Goal: Task Accomplishment & Management: Complete application form

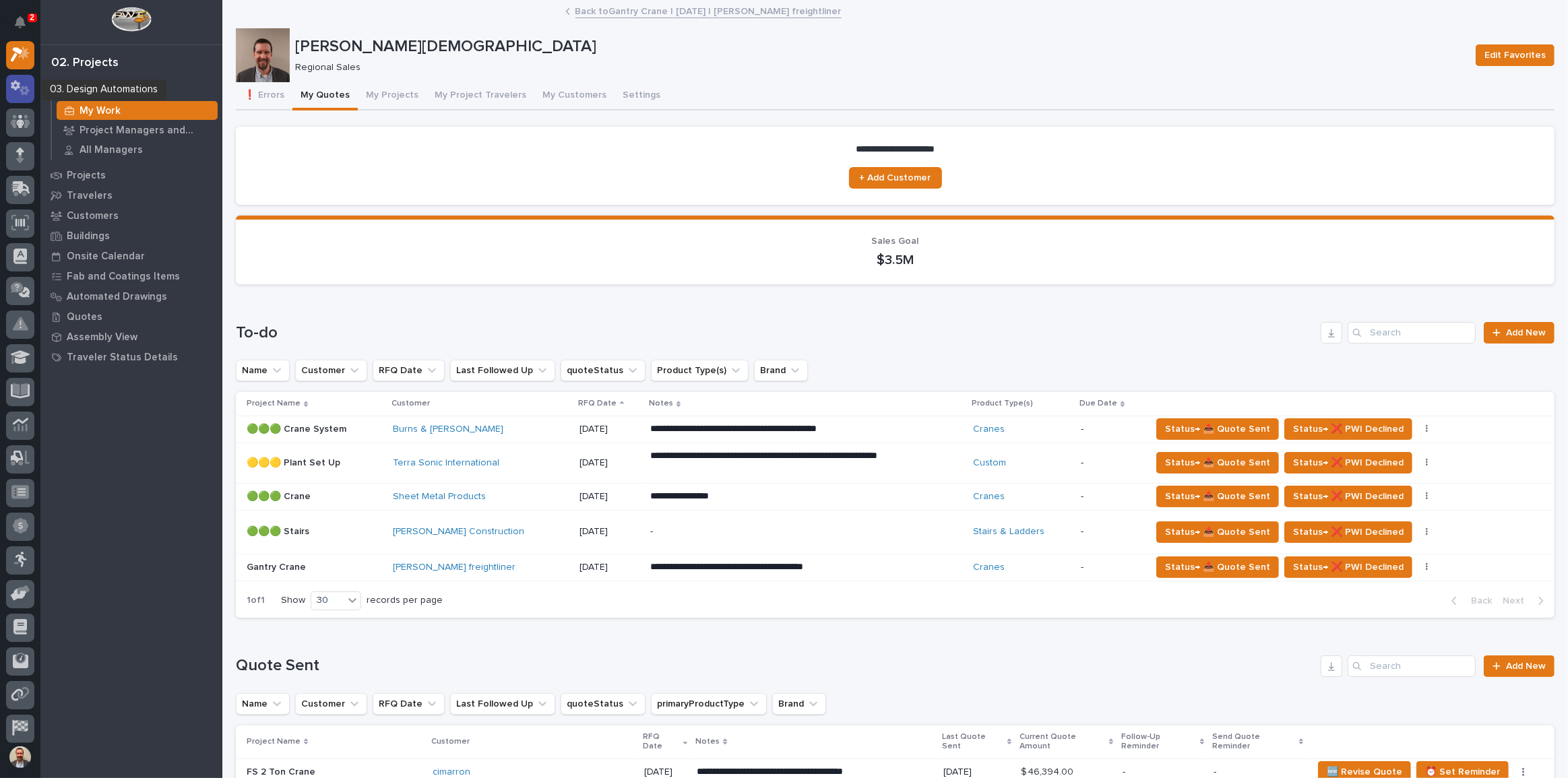
click at [23, 84] on icon at bounding box center [20, 87] width 19 height 15
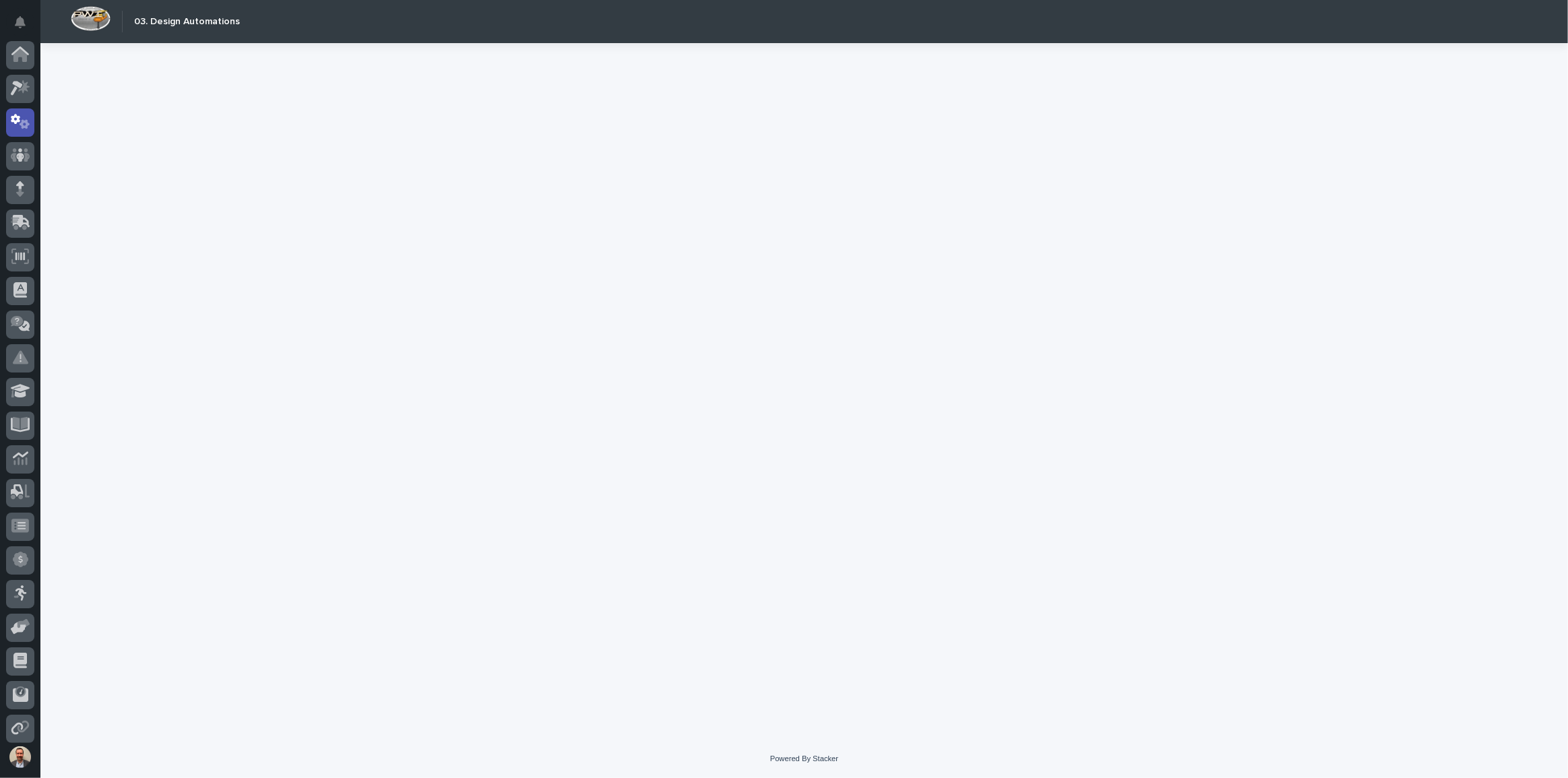
scroll to position [67, 0]
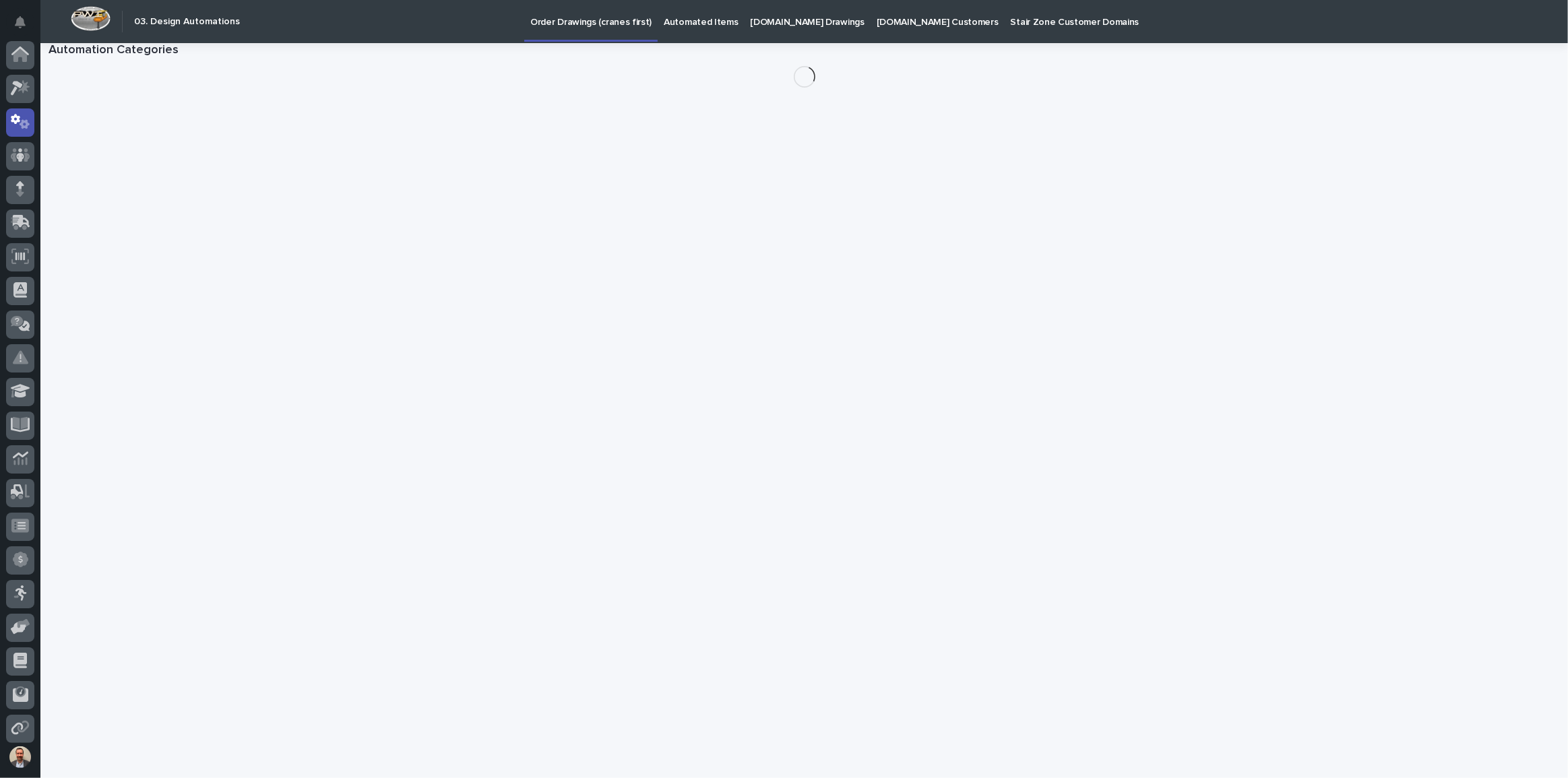
scroll to position [67, 0]
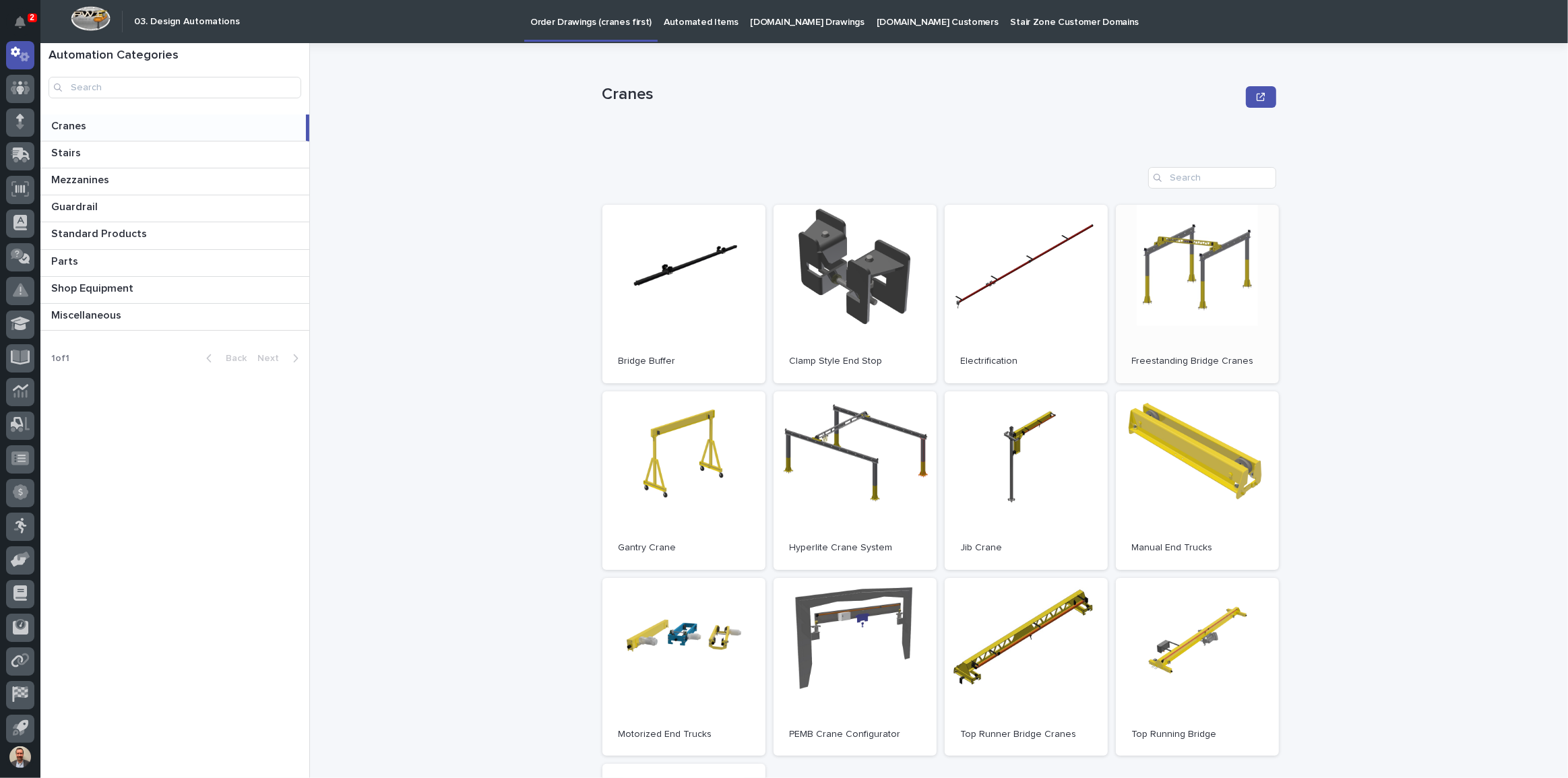
click at [1196, 285] on link "Open" at bounding box center [1197, 294] width 163 height 179
click at [1192, 297] on span "Open" at bounding box center [1197, 294] width 24 height 10
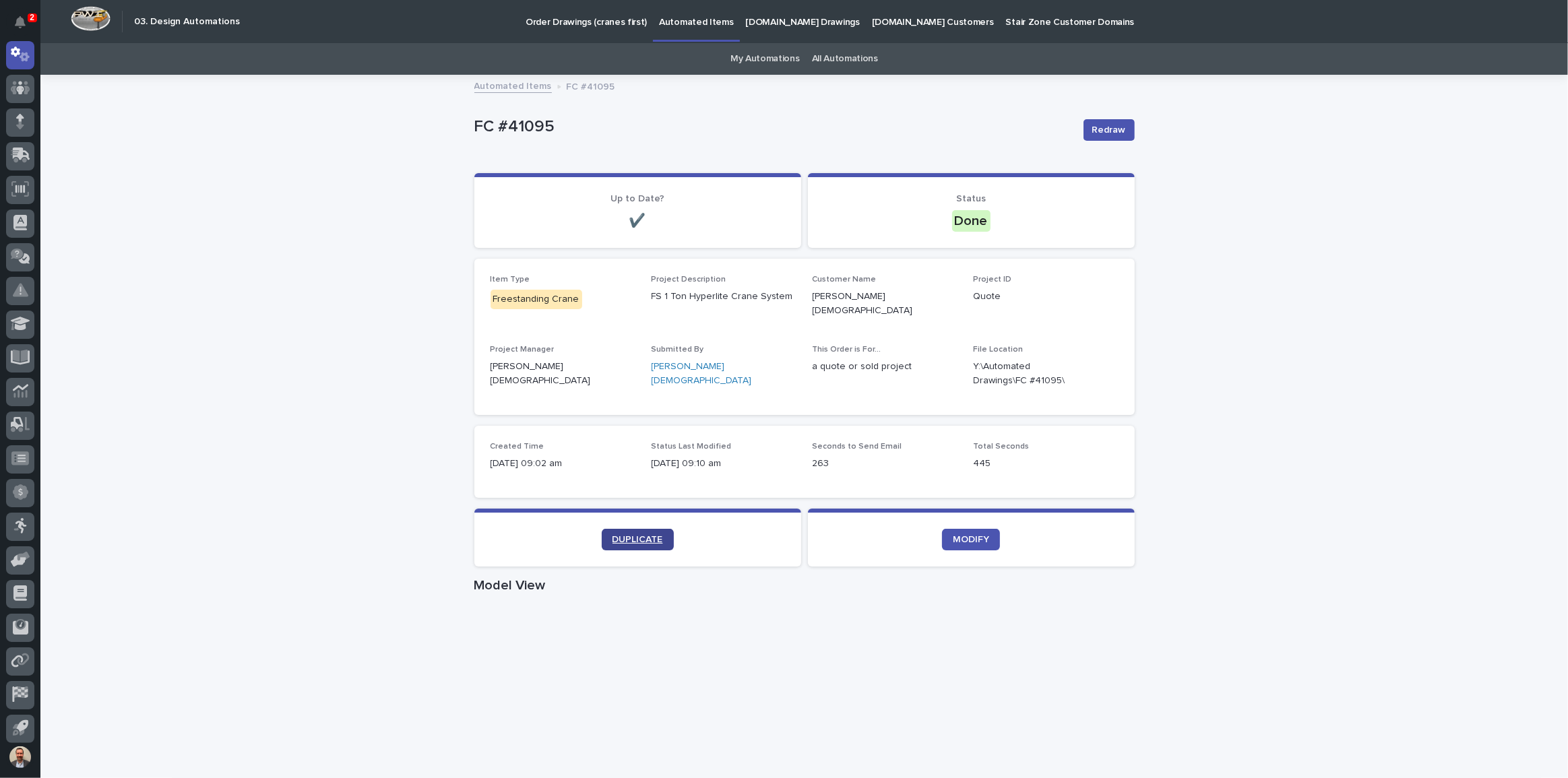
click at [638, 535] on span "DUPLICATE" at bounding box center [638, 539] width 50 height 10
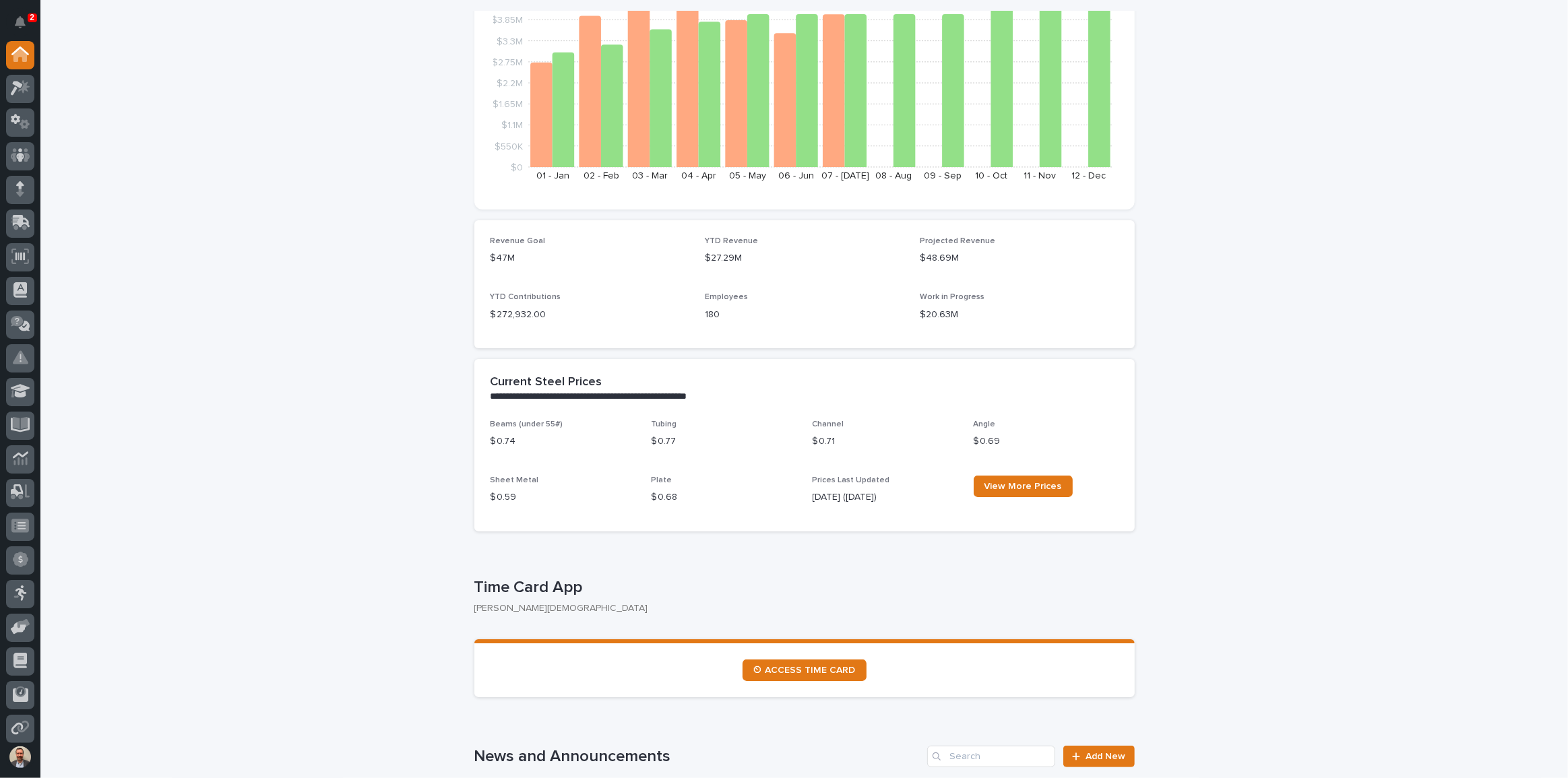
scroll to position [122, 0]
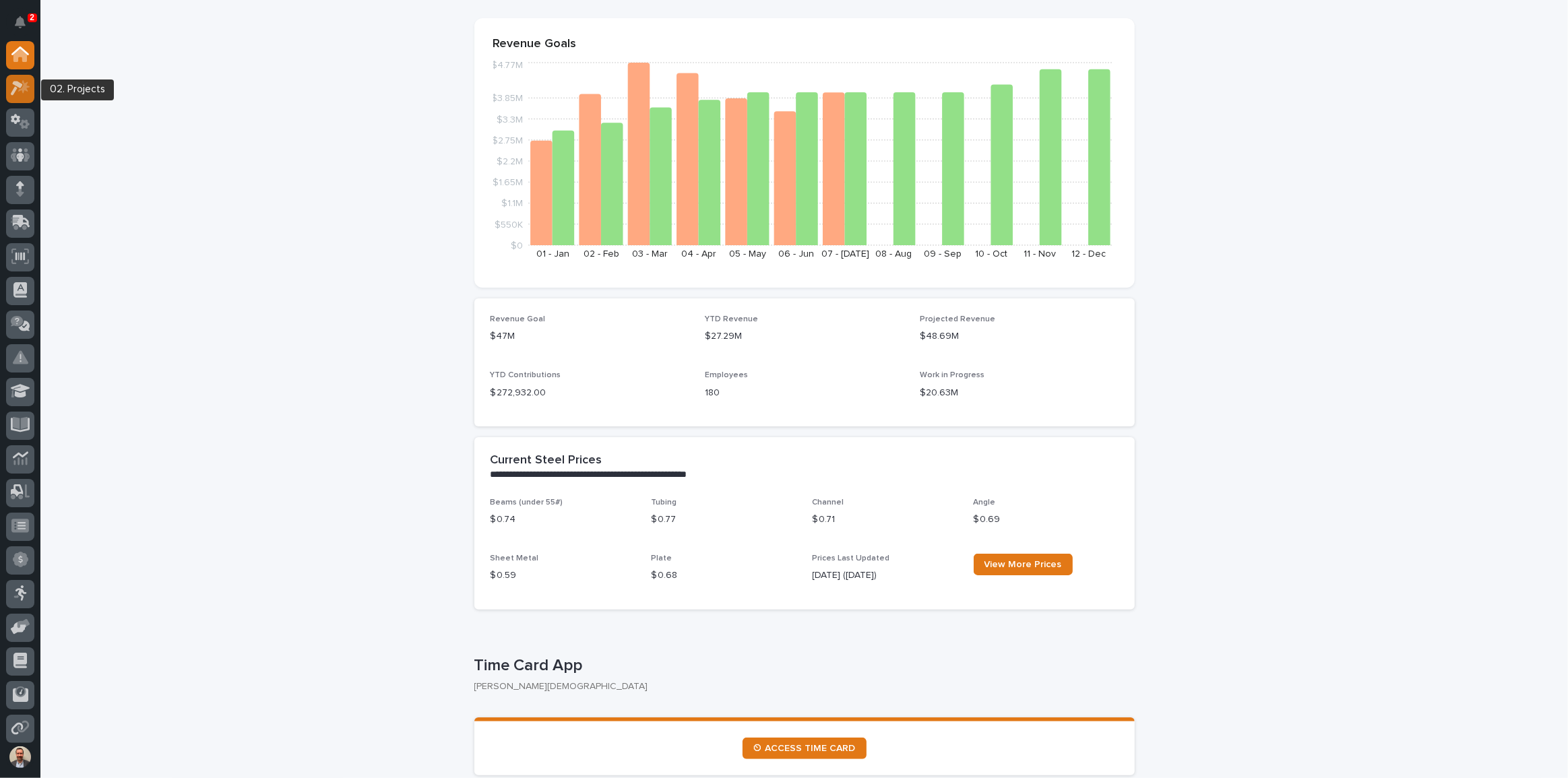
click at [14, 84] on icon at bounding box center [16, 89] width 12 height 15
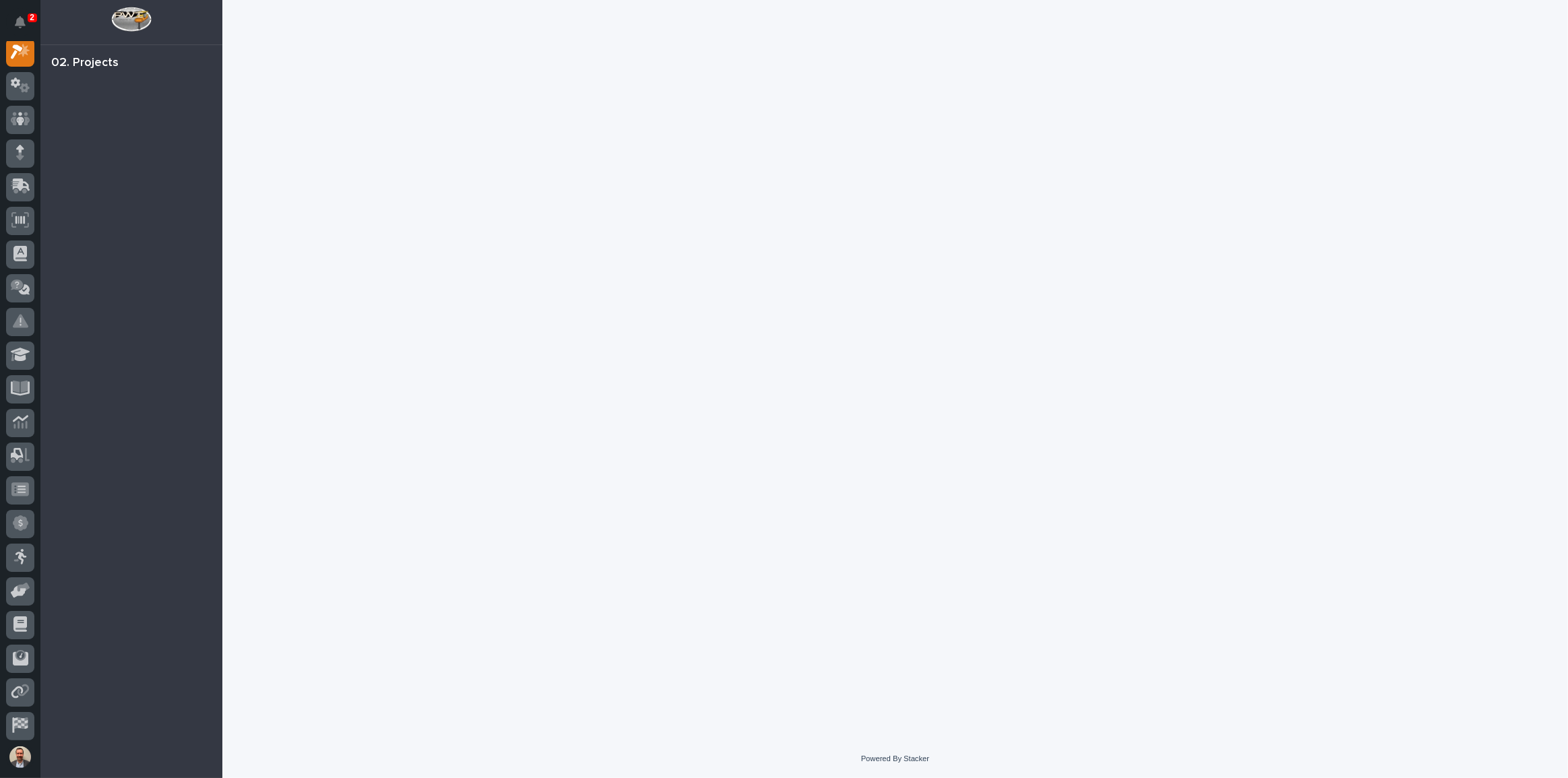
scroll to position [34, 0]
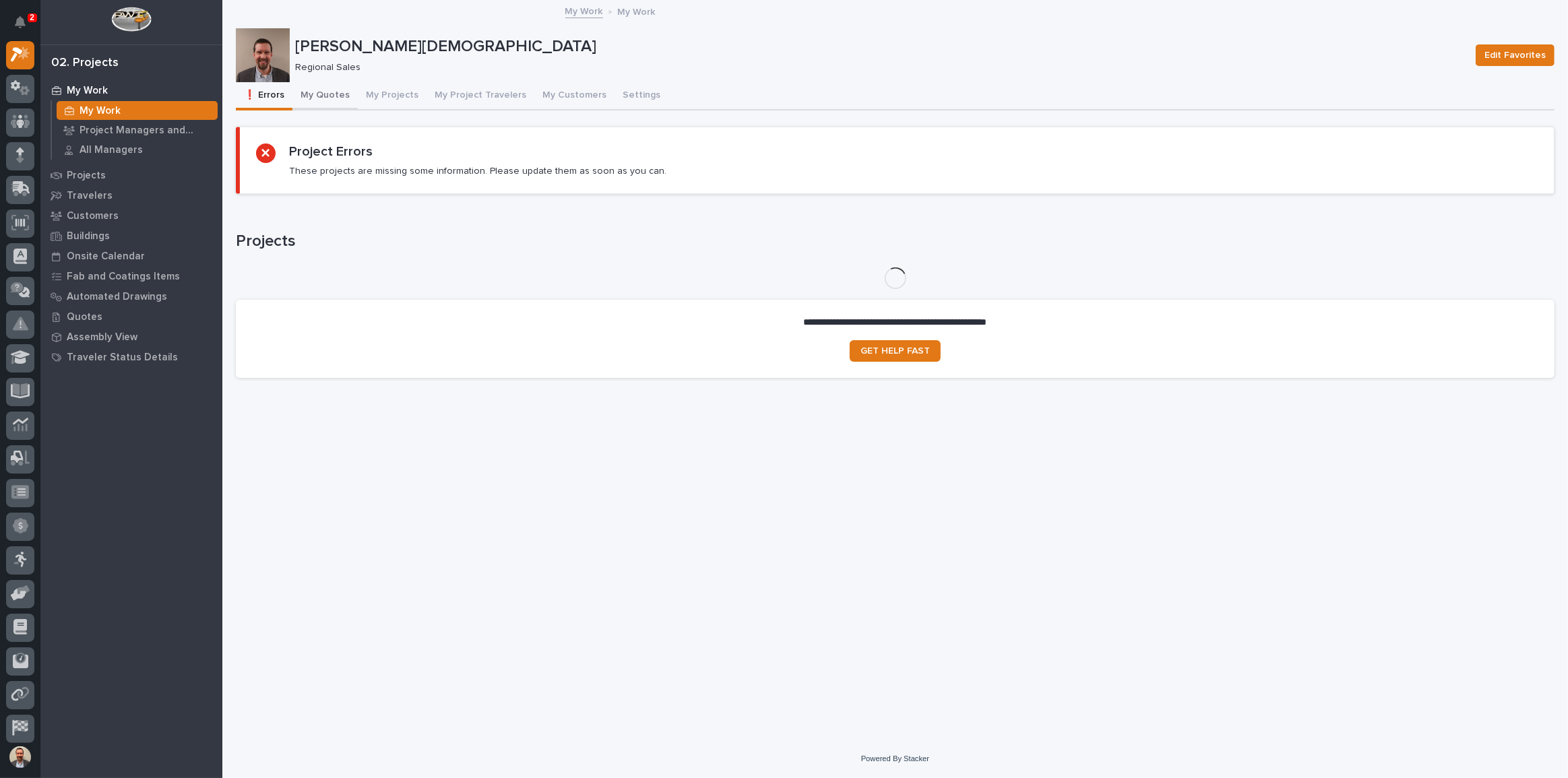
click at [328, 99] on button "My Quotes" at bounding box center [324, 96] width 66 height 28
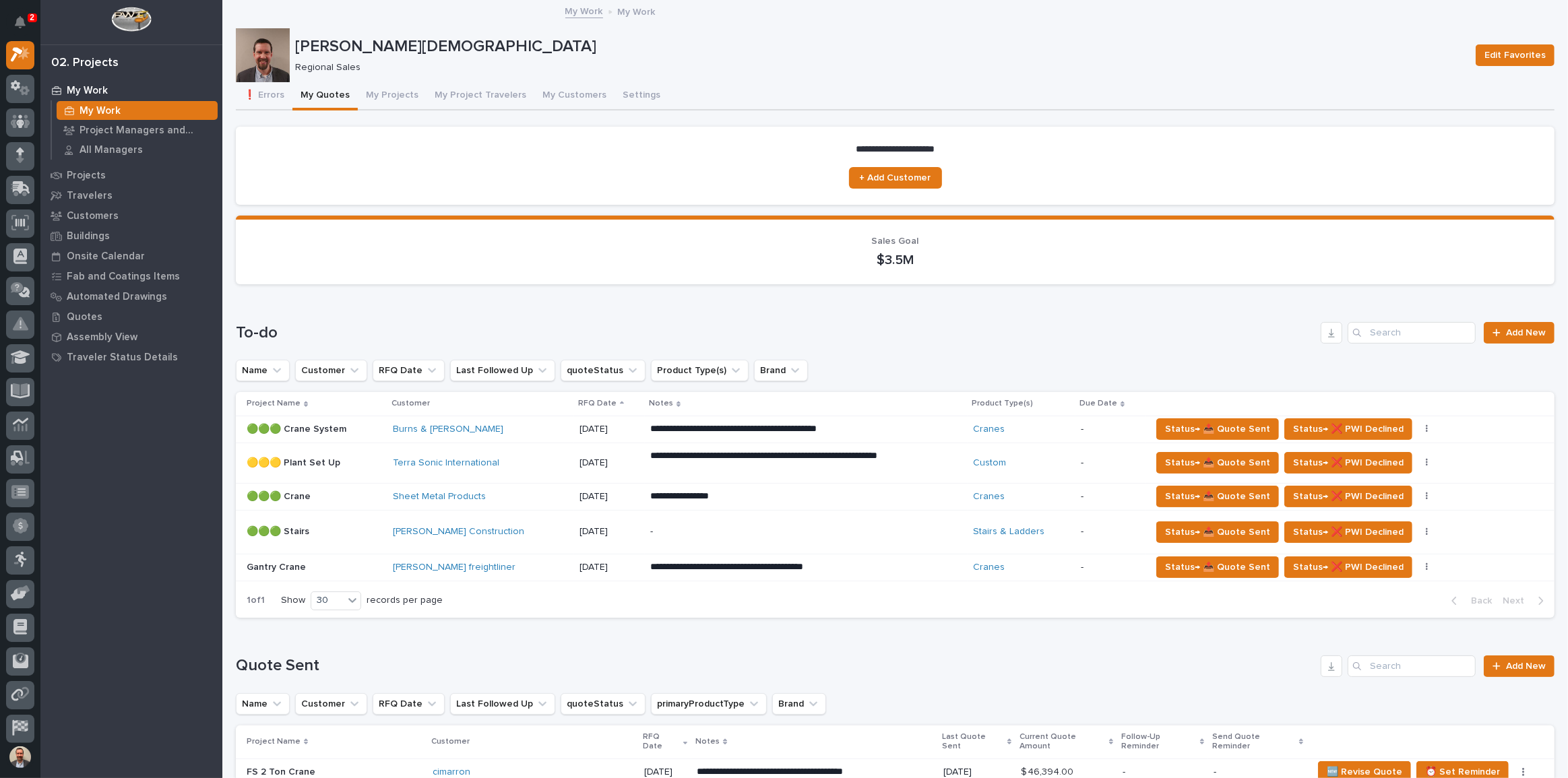
scroll to position [244, 0]
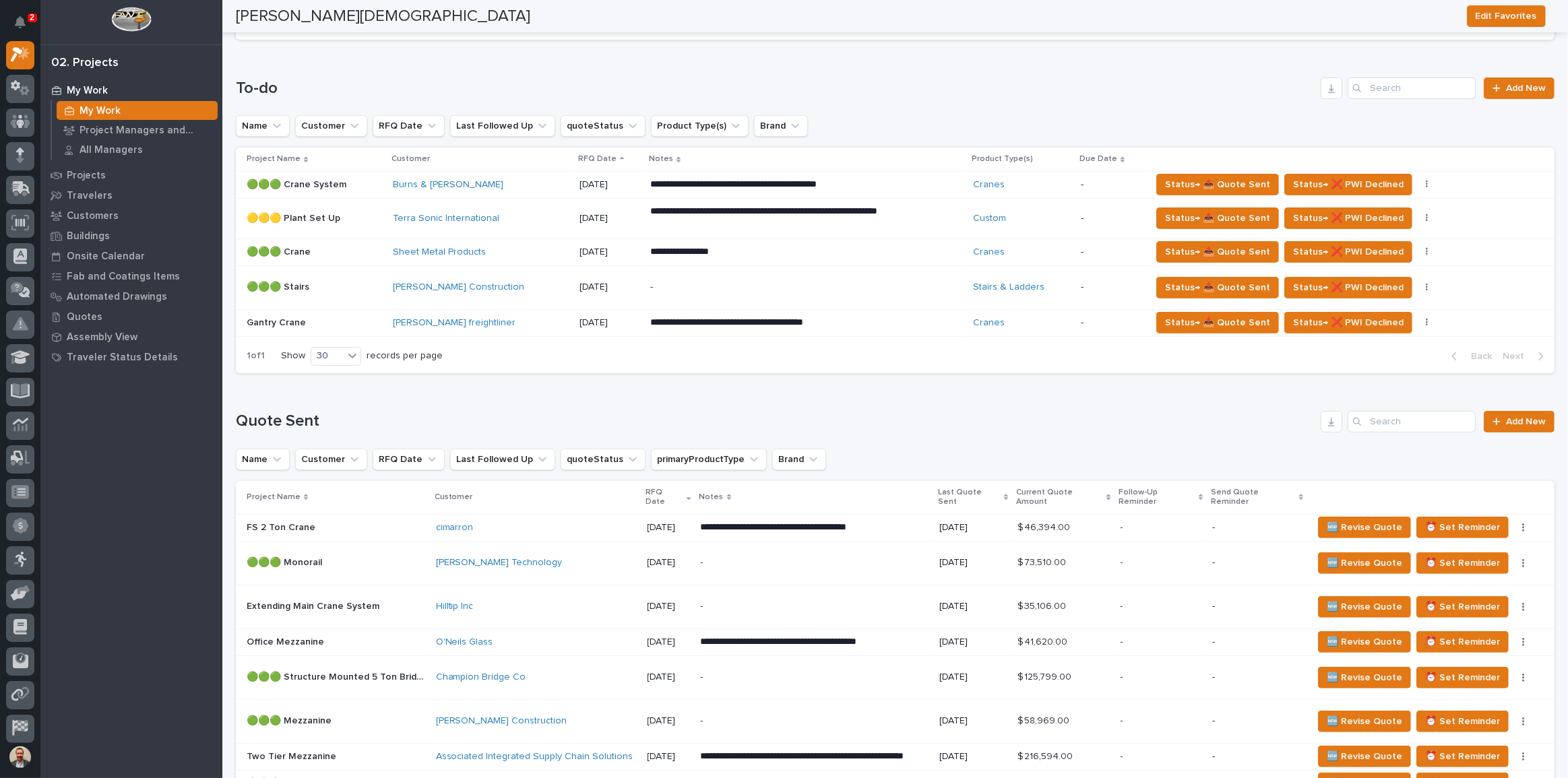
click at [1059, 519] on p "$ 46,394.00" at bounding box center [1045, 526] width 55 height 14
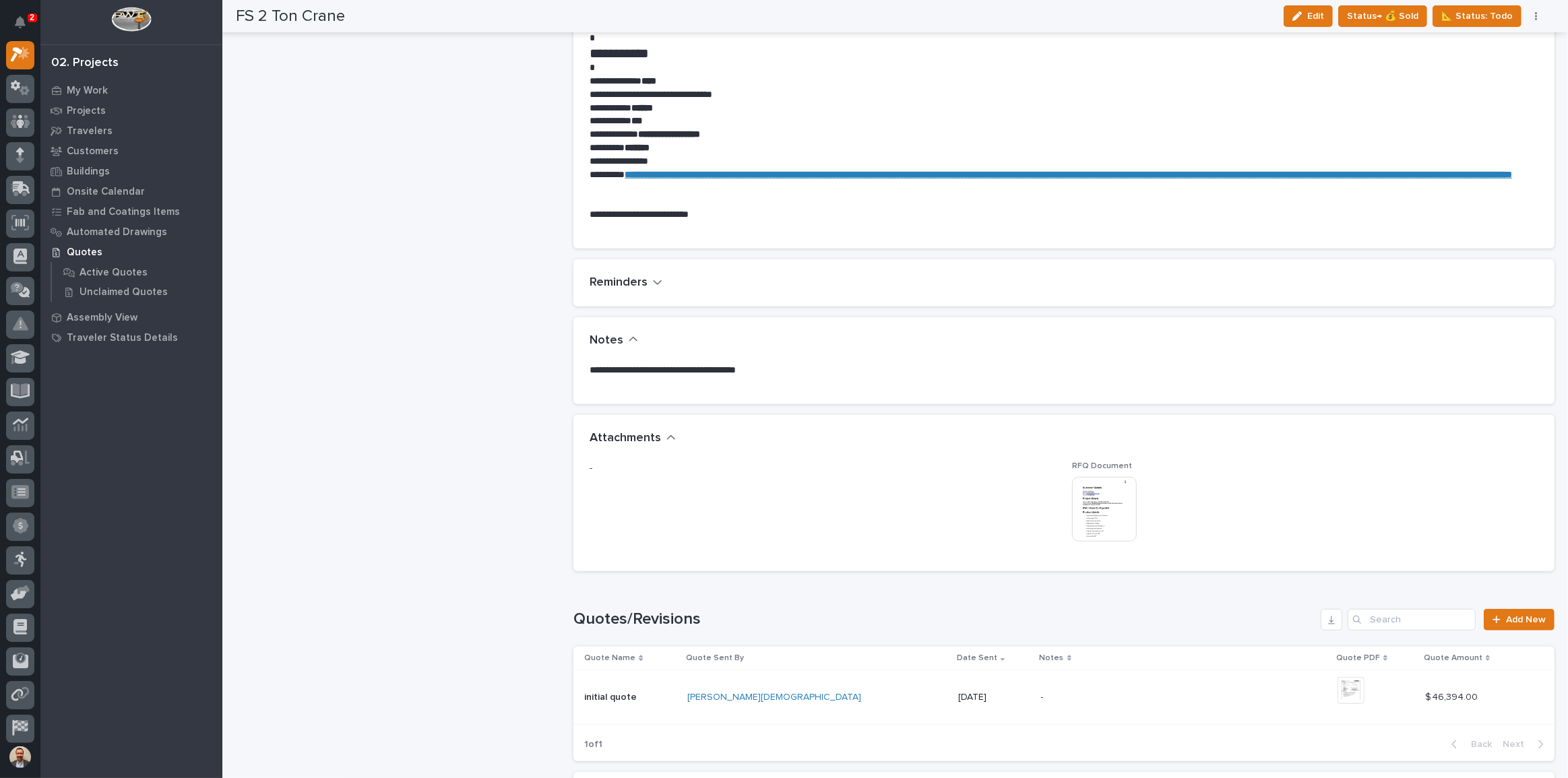
scroll to position [1163, 0]
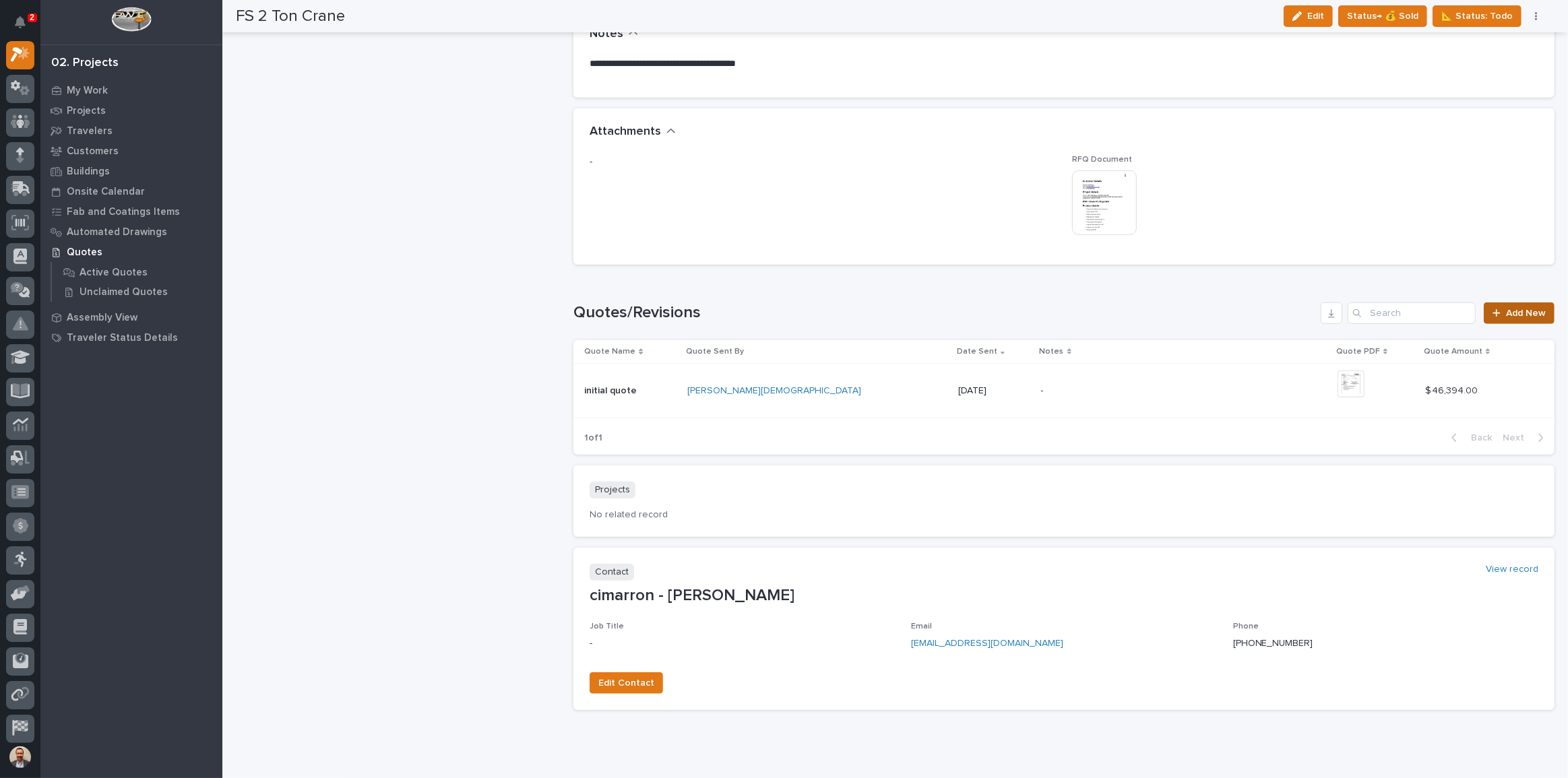
click at [1525, 312] on span "Add New" at bounding box center [1526, 313] width 40 height 10
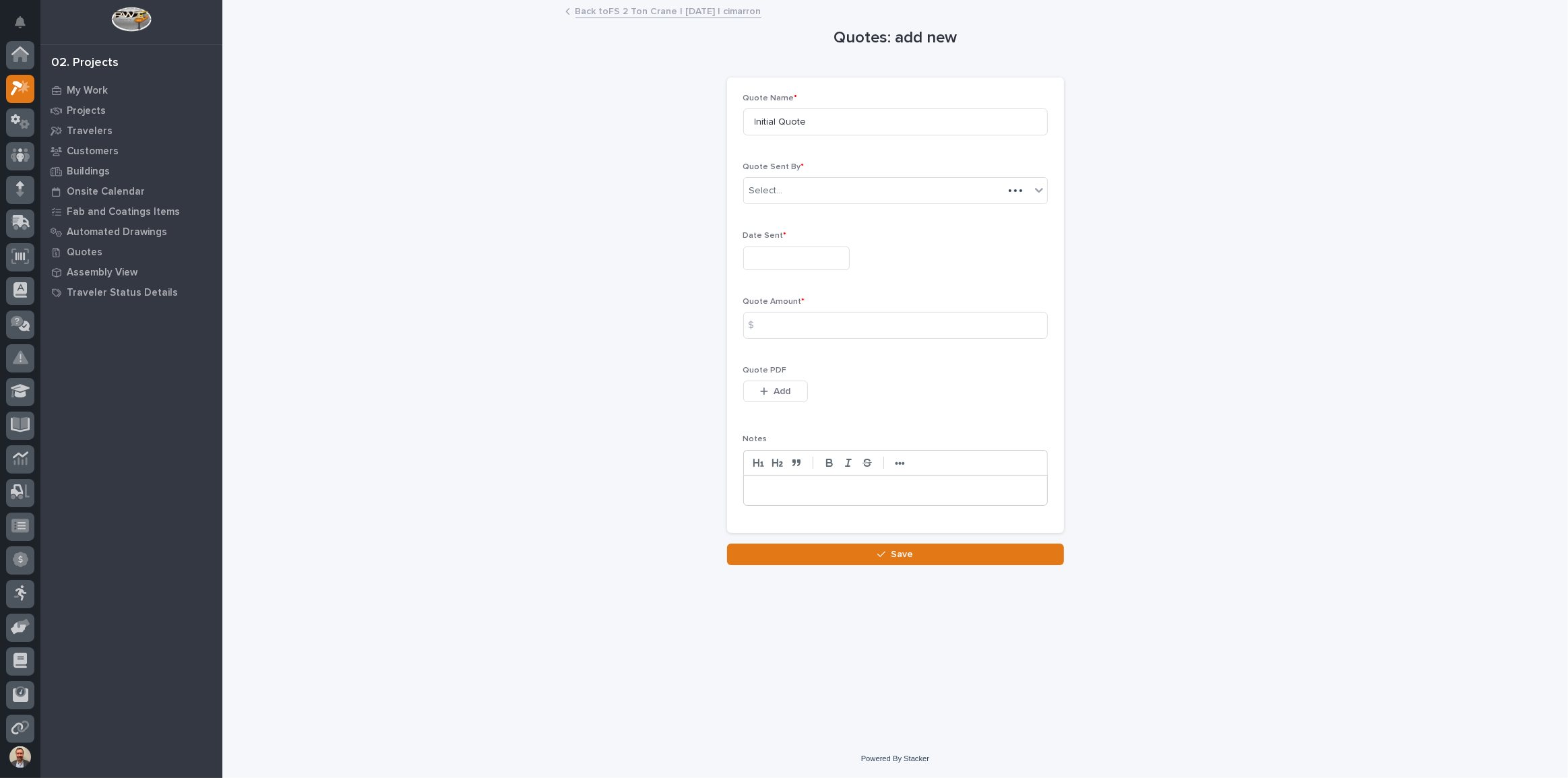
scroll to position [34, 0]
click at [838, 260] on input "text" at bounding box center [797, 258] width 107 height 23
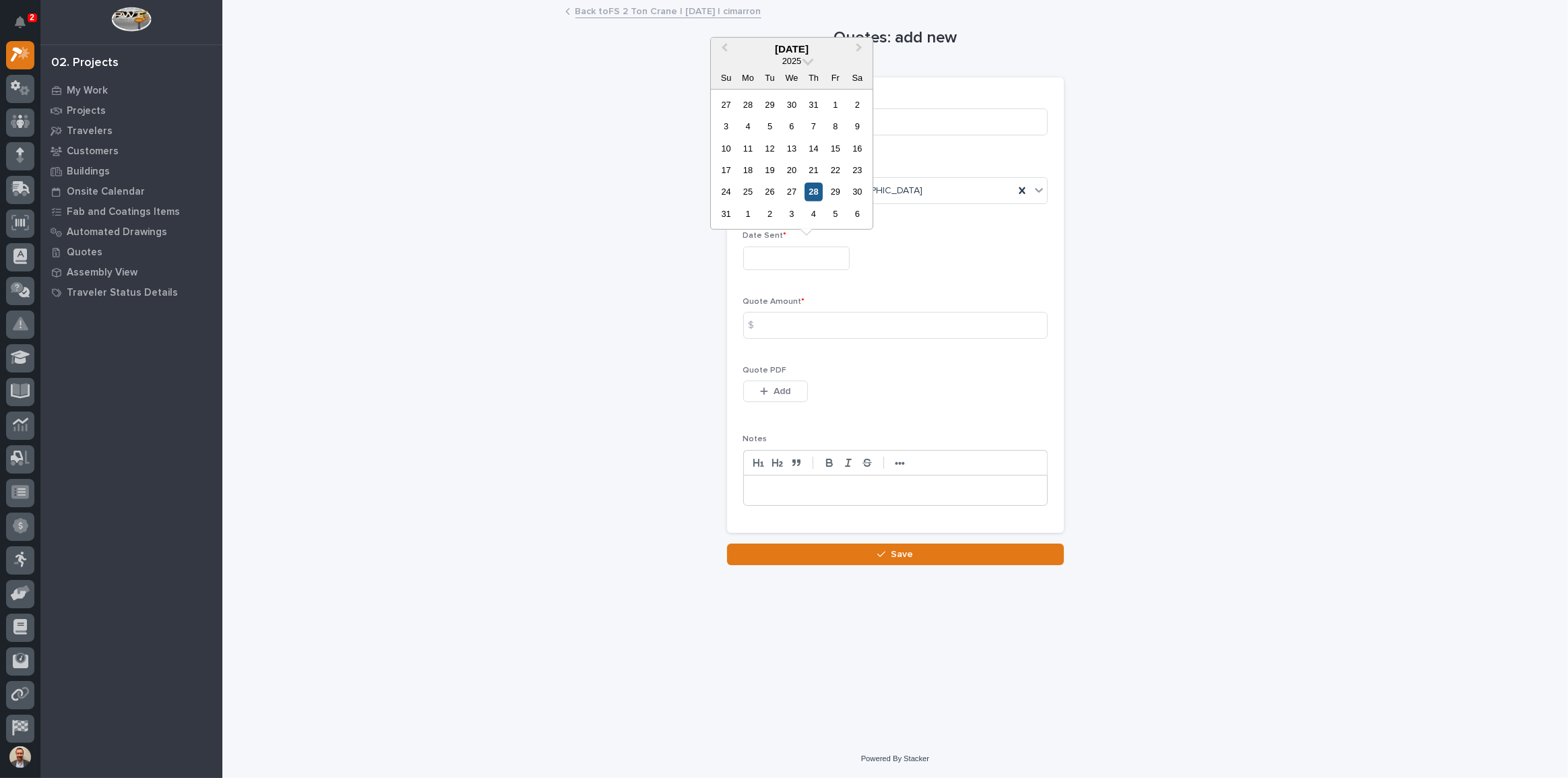
click at [814, 194] on div "28" at bounding box center [813, 192] width 18 height 18
type input "**********"
click at [826, 324] on input at bounding box center [896, 325] width 304 height 27
click at [897, 323] on input at bounding box center [896, 325] width 304 height 27
type input "54604"
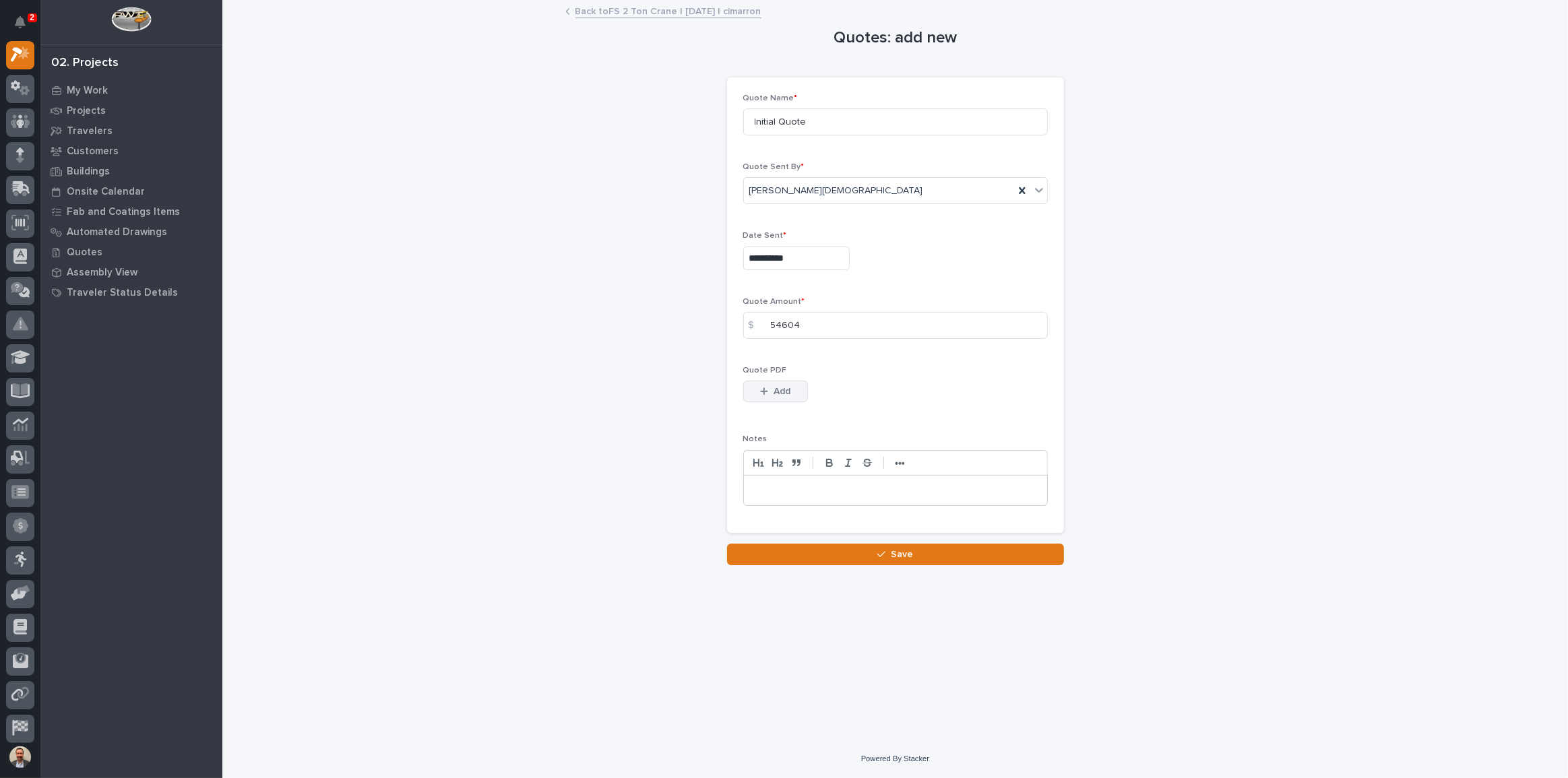
click at [782, 390] on span "Add" at bounding box center [782, 391] width 17 height 12
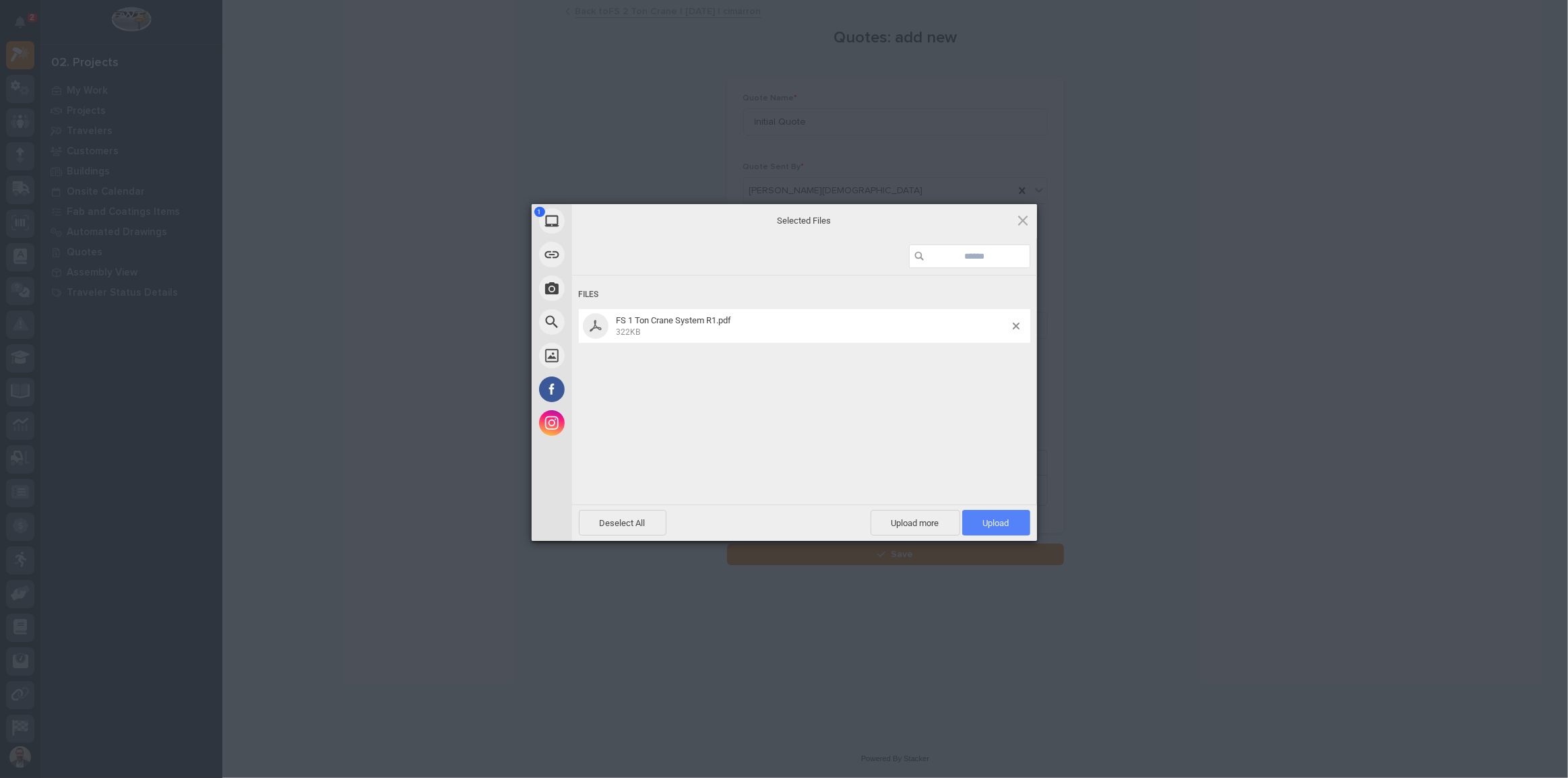
click at [996, 518] on span "Upload 1" at bounding box center [996, 523] width 26 height 10
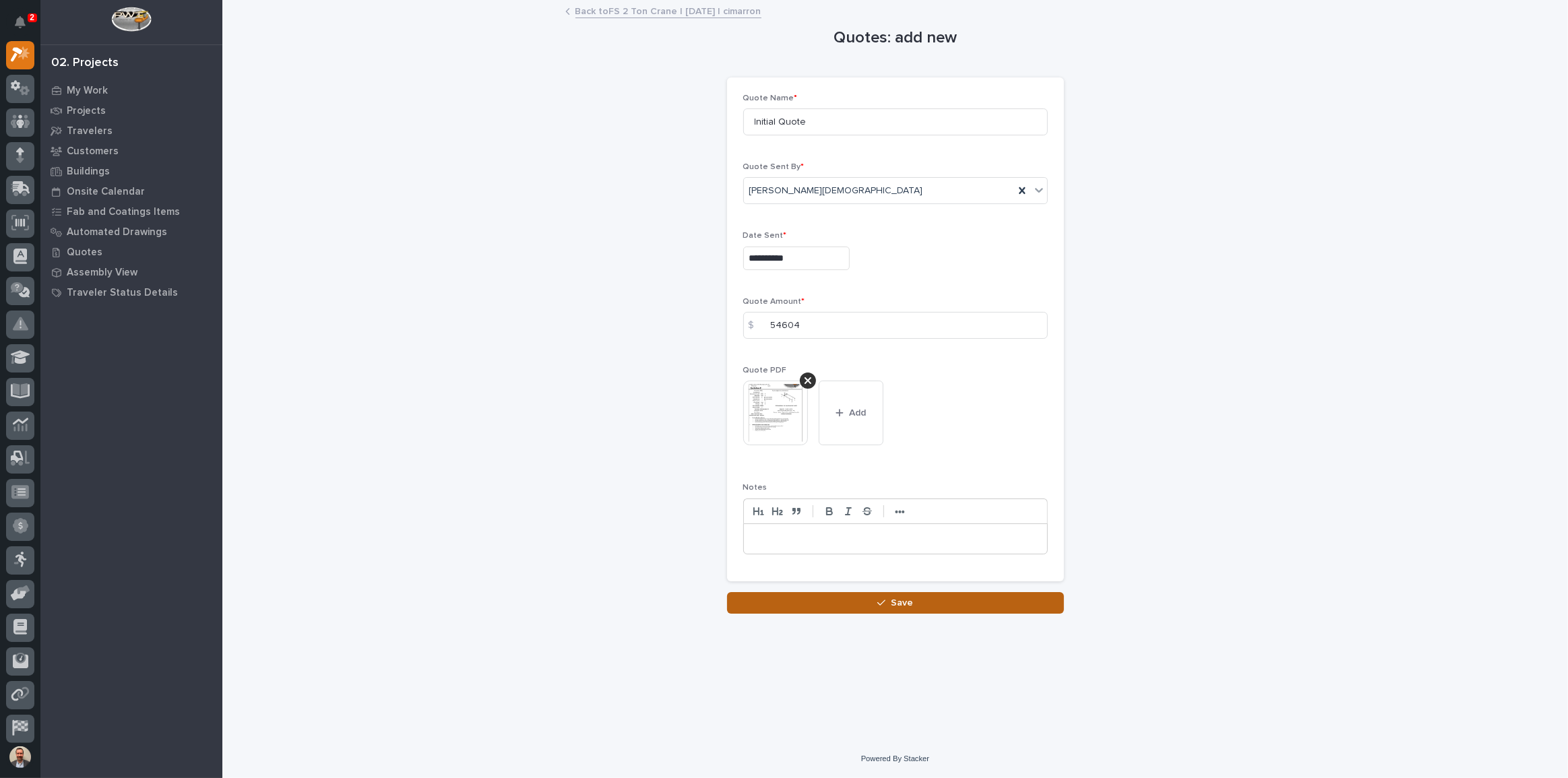
click at [922, 606] on button "Save" at bounding box center [896, 603] width 337 height 22
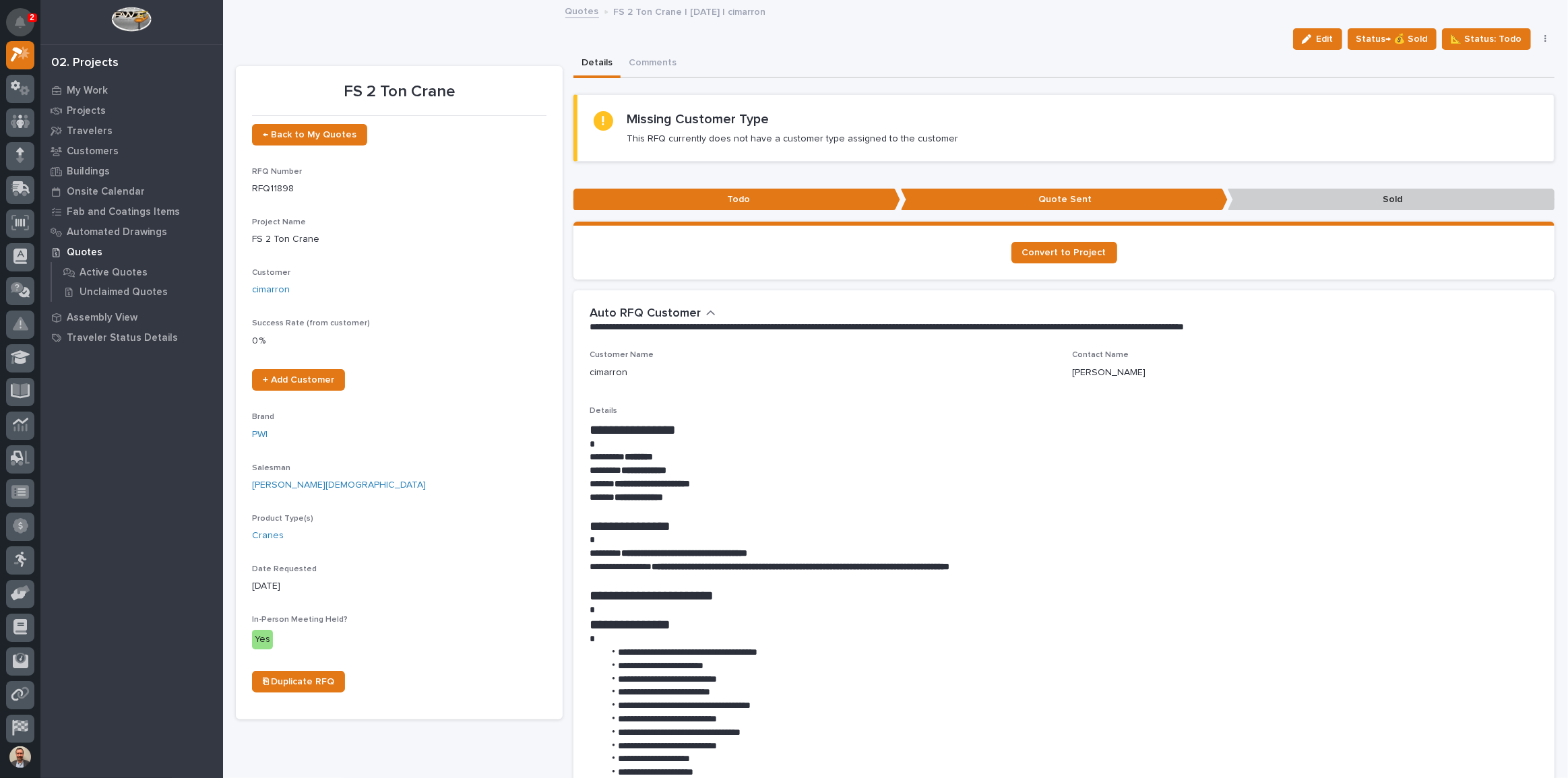
click at [22, 14] on button "Notifications" at bounding box center [19, 22] width 28 height 28
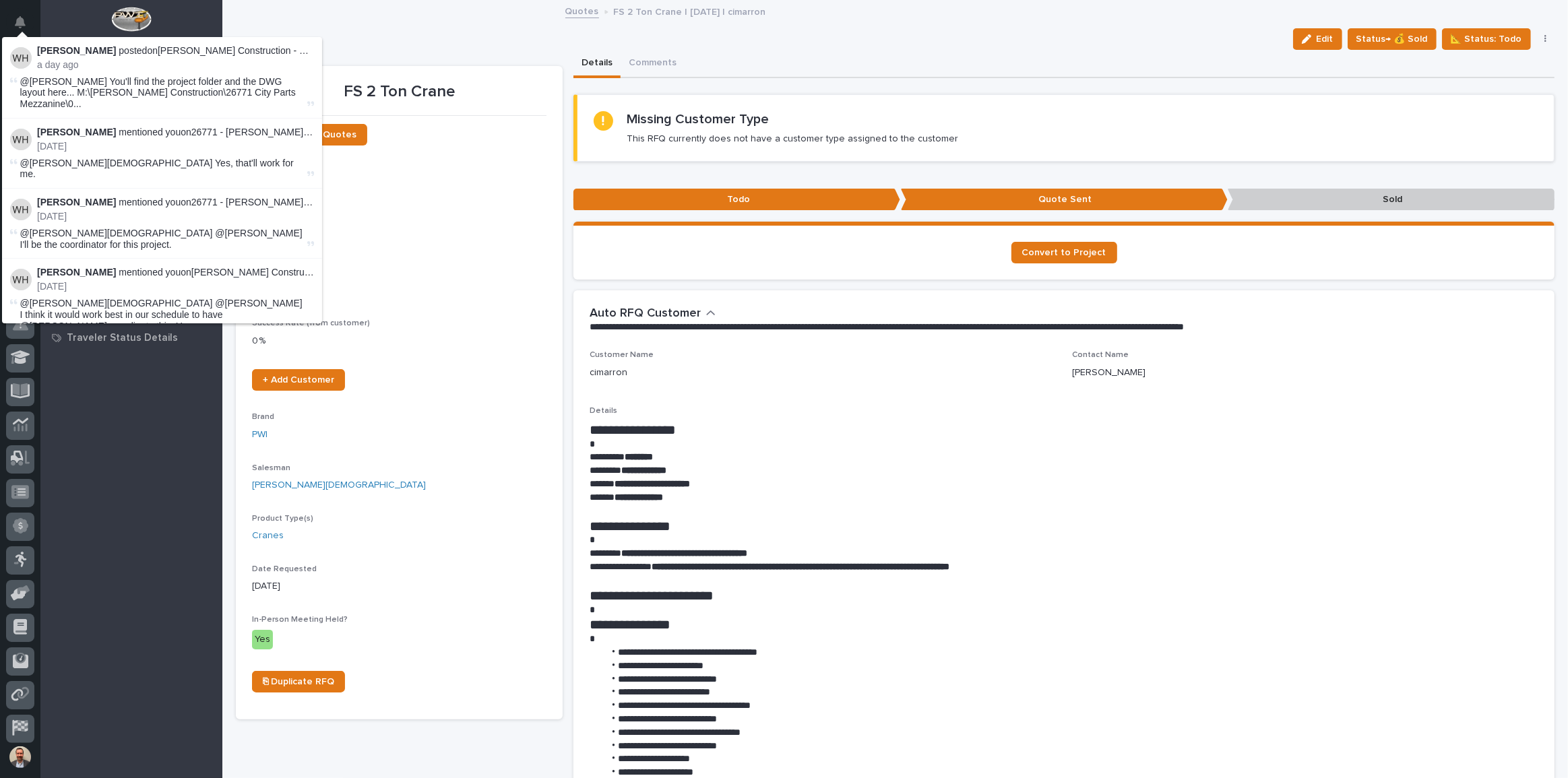
click at [409, 17] on div "Quotes FS 2 Ton Crane | 08/22/2025 | cimarron" at bounding box center [895, 11] width 1346 height 19
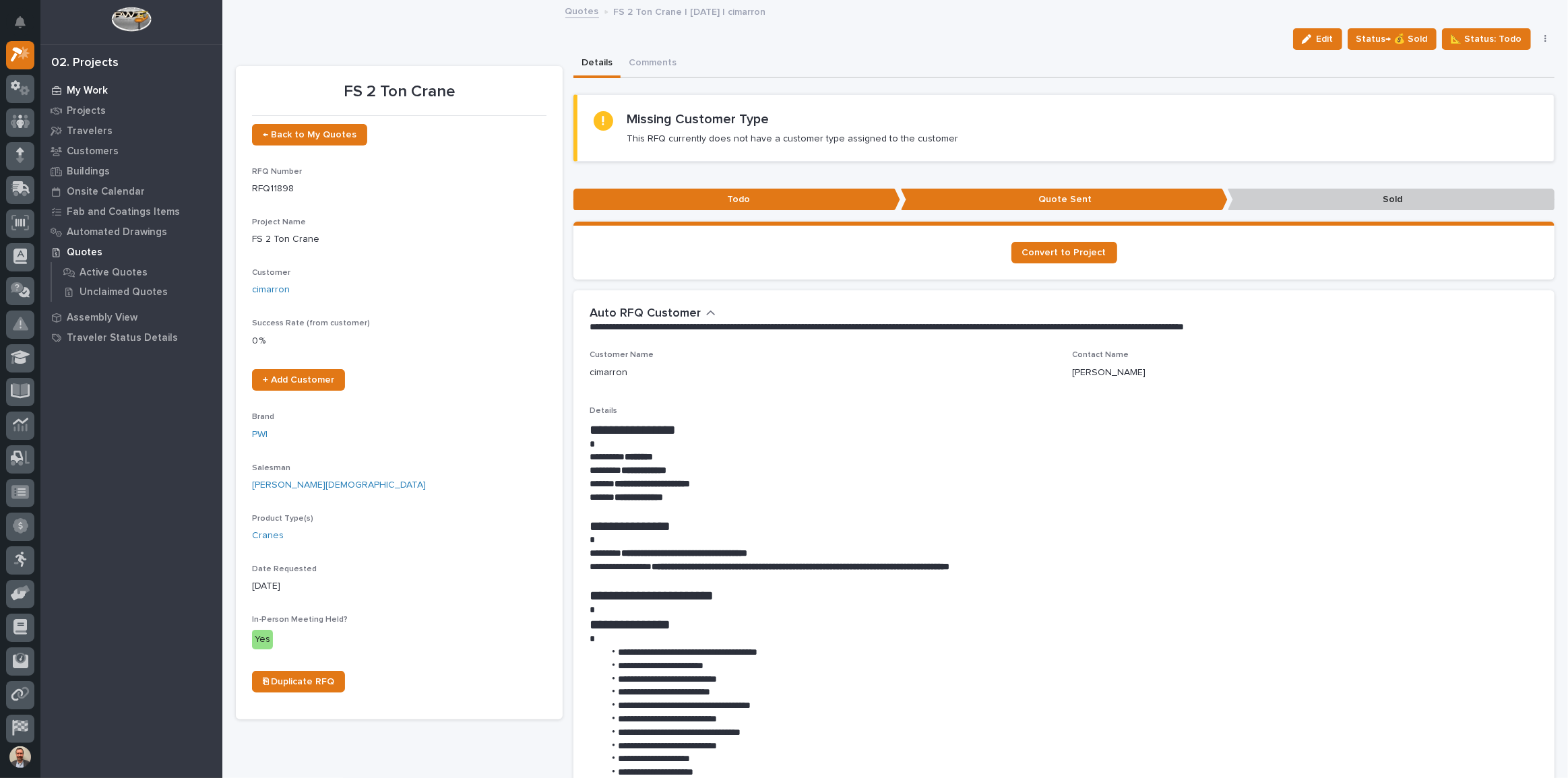
click at [85, 87] on p "My Work" at bounding box center [87, 91] width 41 height 12
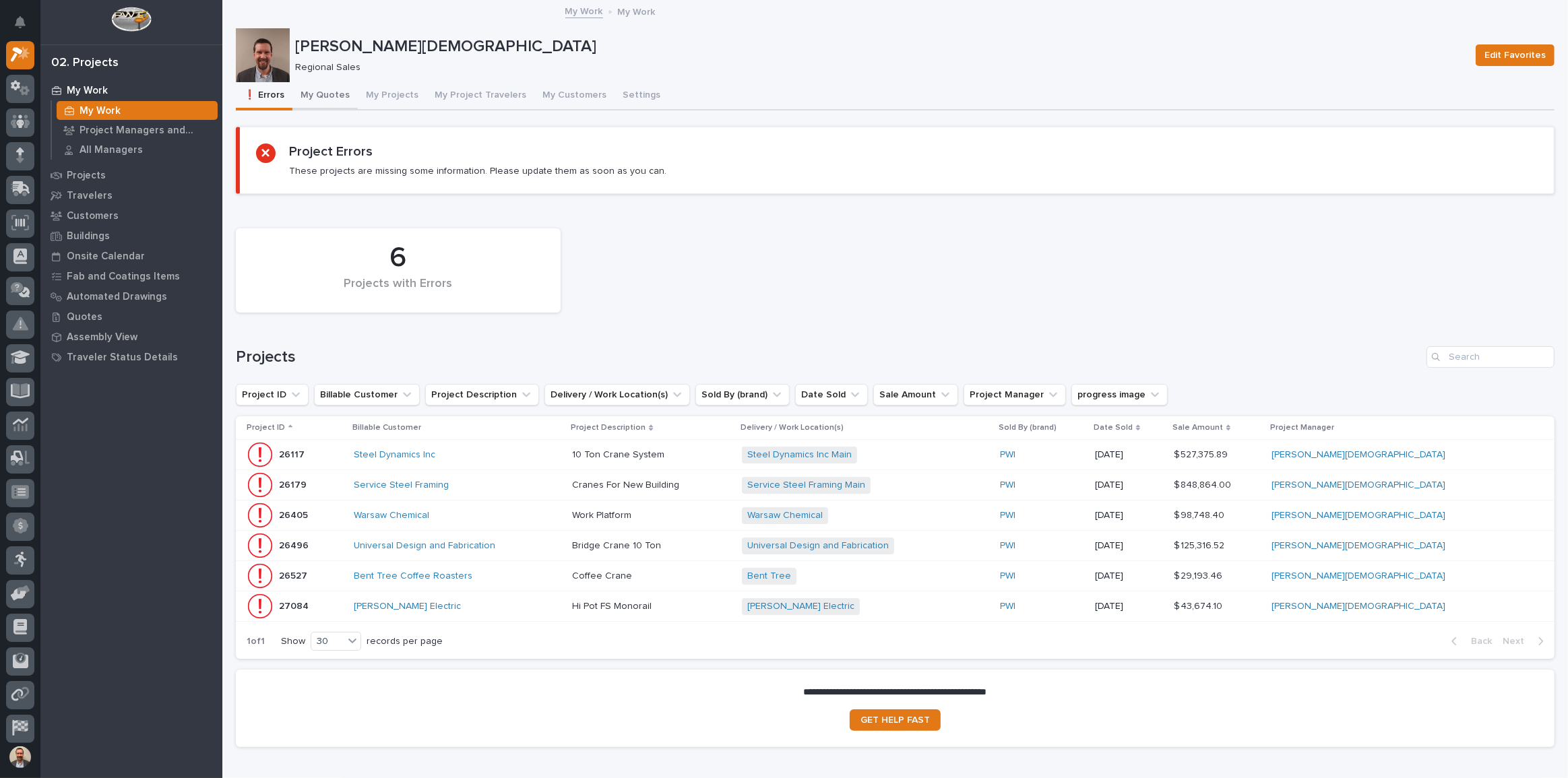
click at [333, 97] on button "My Quotes" at bounding box center [324, 96] width 66 height 28
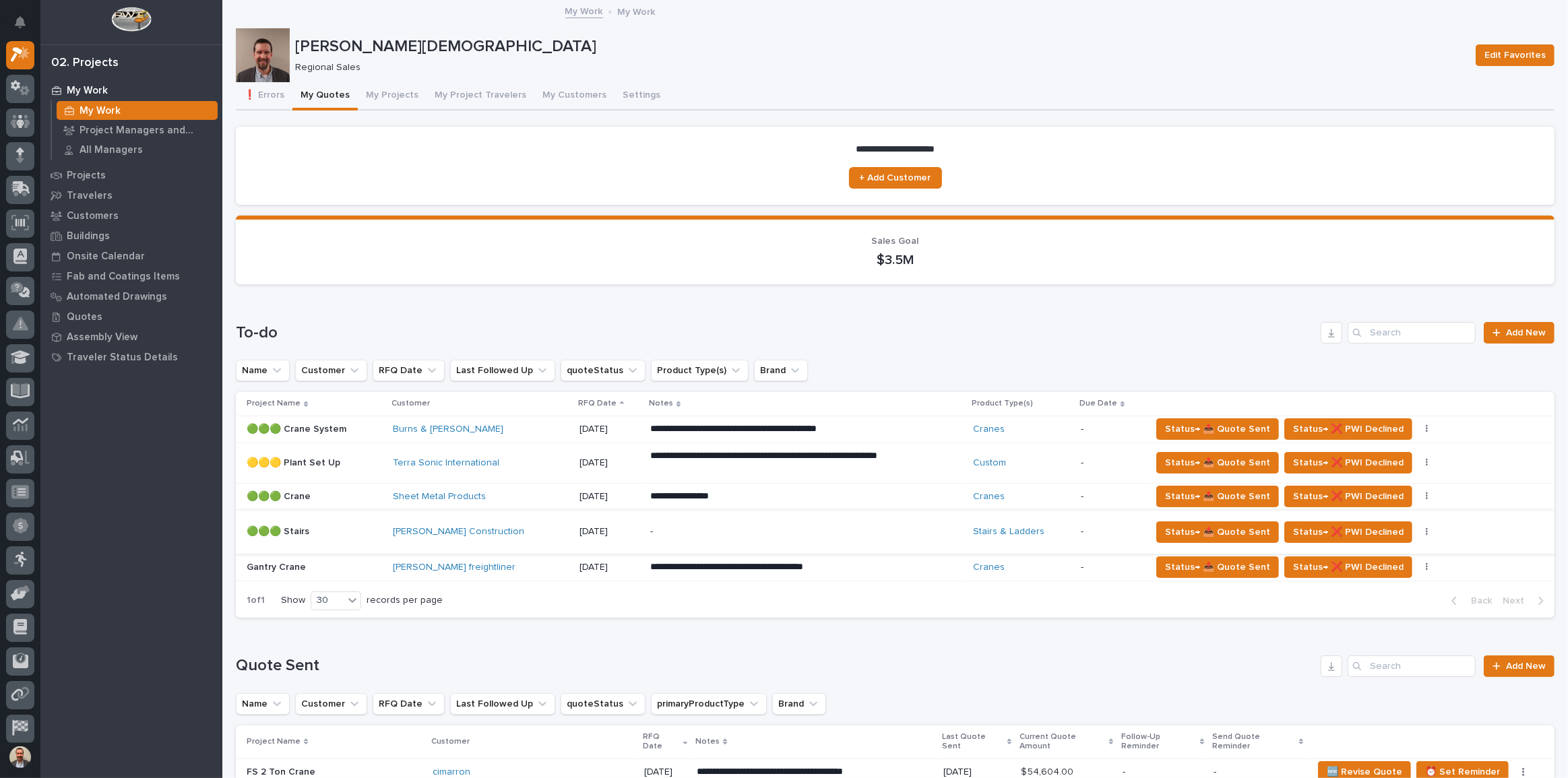
click at [1426, 531] on icon "button" at bounding box center [1426, 532] width 2 height 8
click at [796, 520] on div "-" at bounding box center [769, 531] width 236 height 30
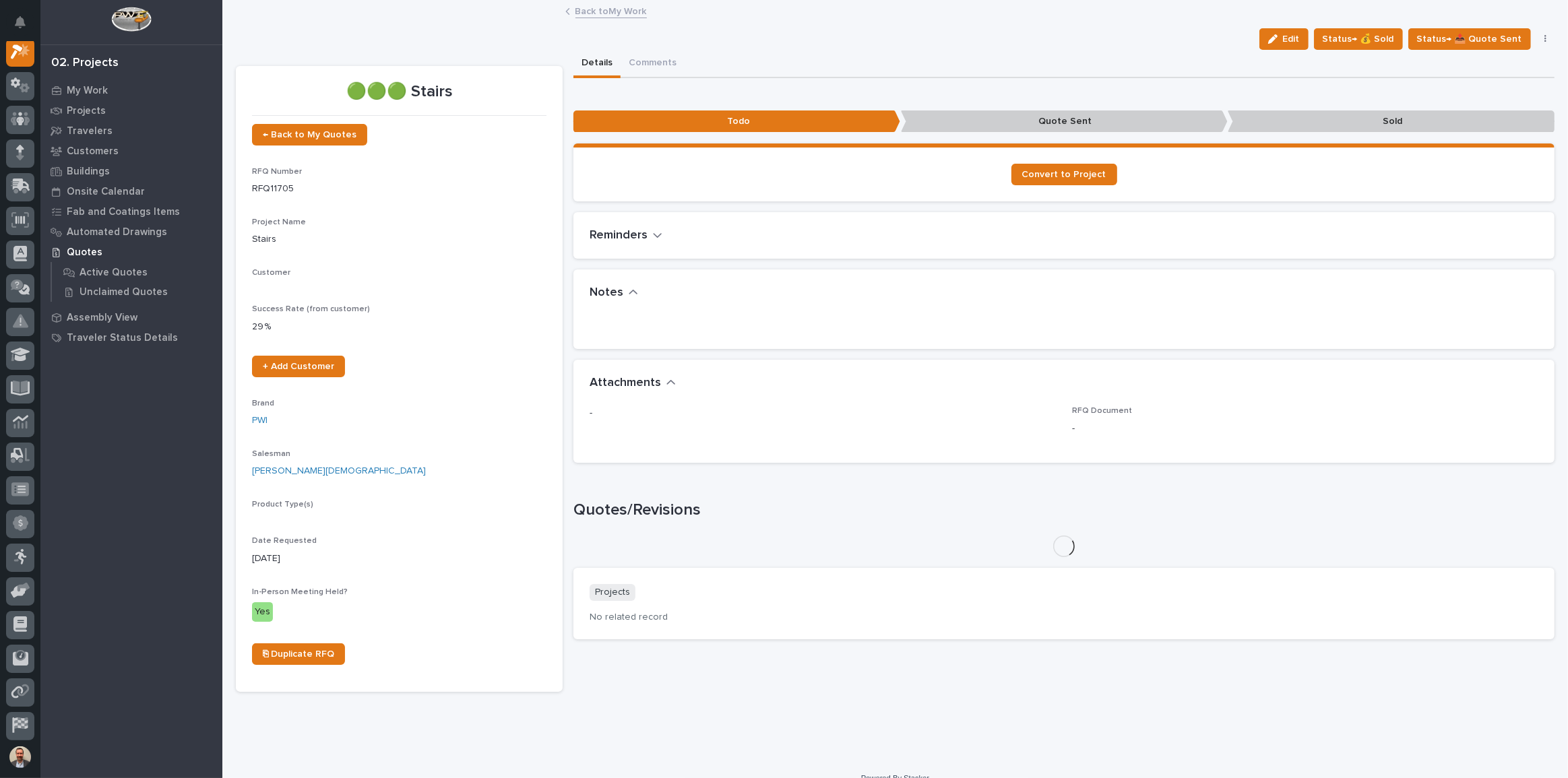
scroll to position [34, 0]
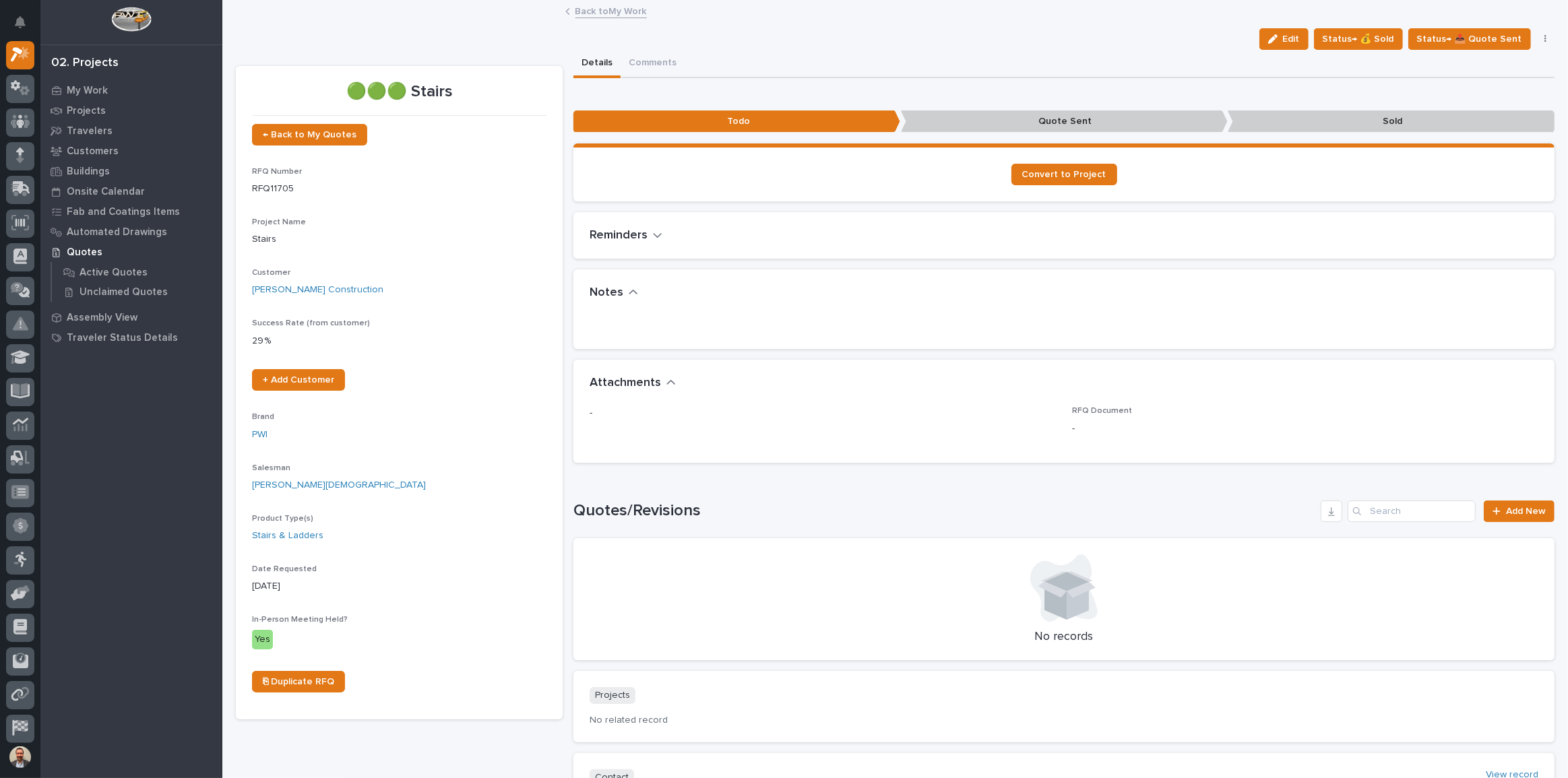
click at [1536, 40] on button "button" at bounding box center [1545, 39] width 19 height 10
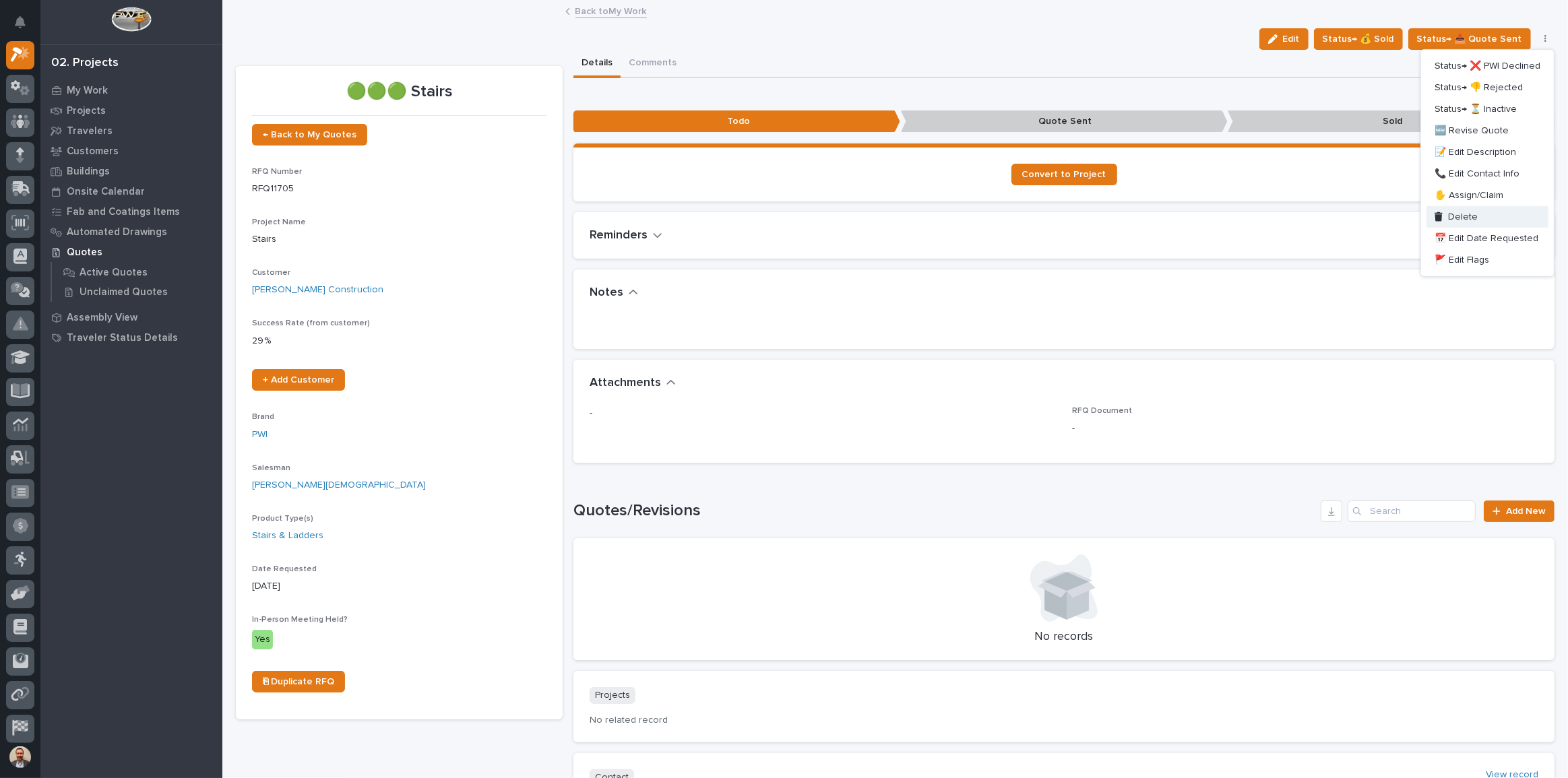
click at [1496, 208] on button "Delete" at bounding box center [1487, 217] width 122 height 22
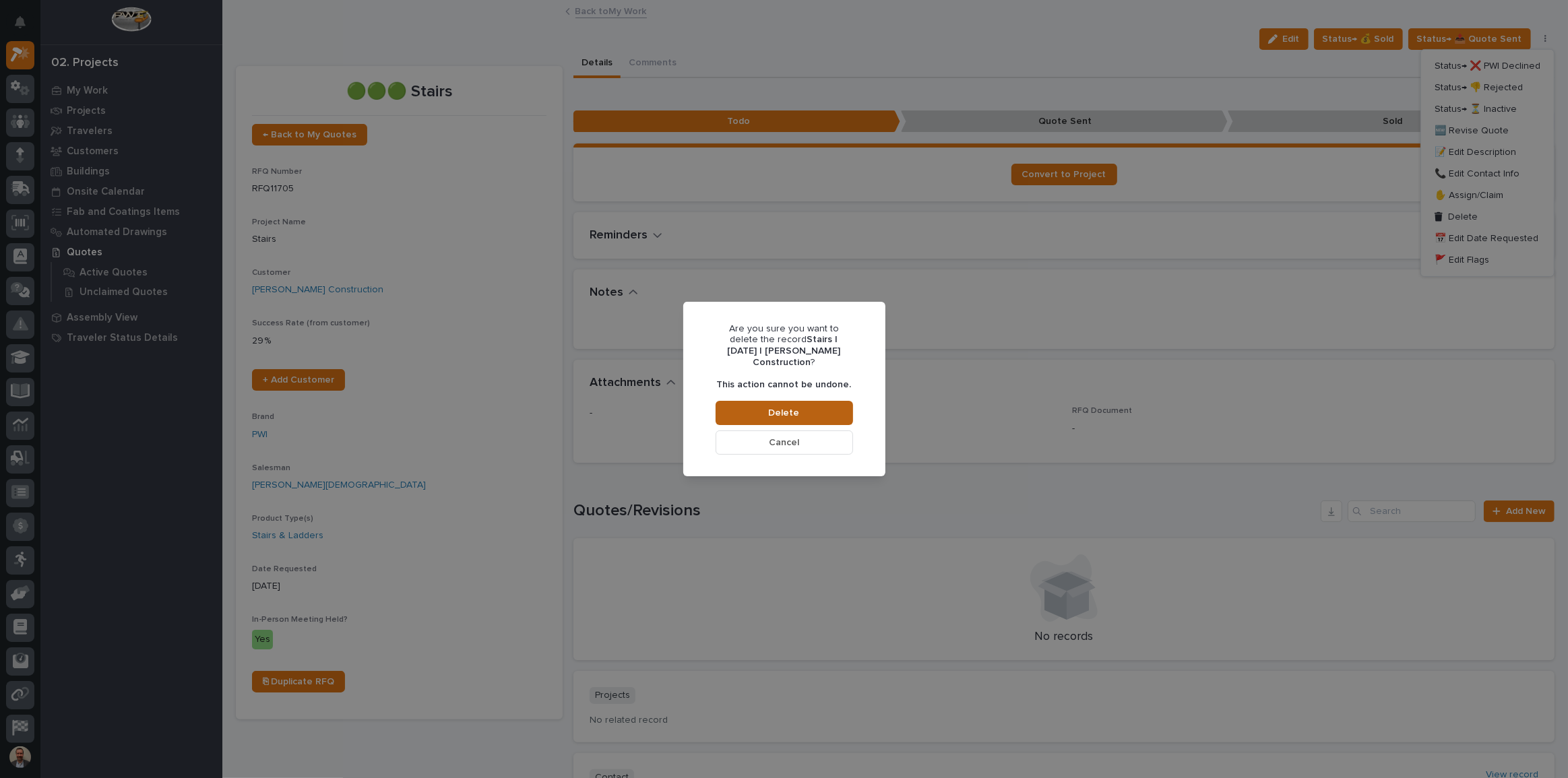
click at [816, 407] on button "Delete" at bounding box center [785, 413] width 138 height 24
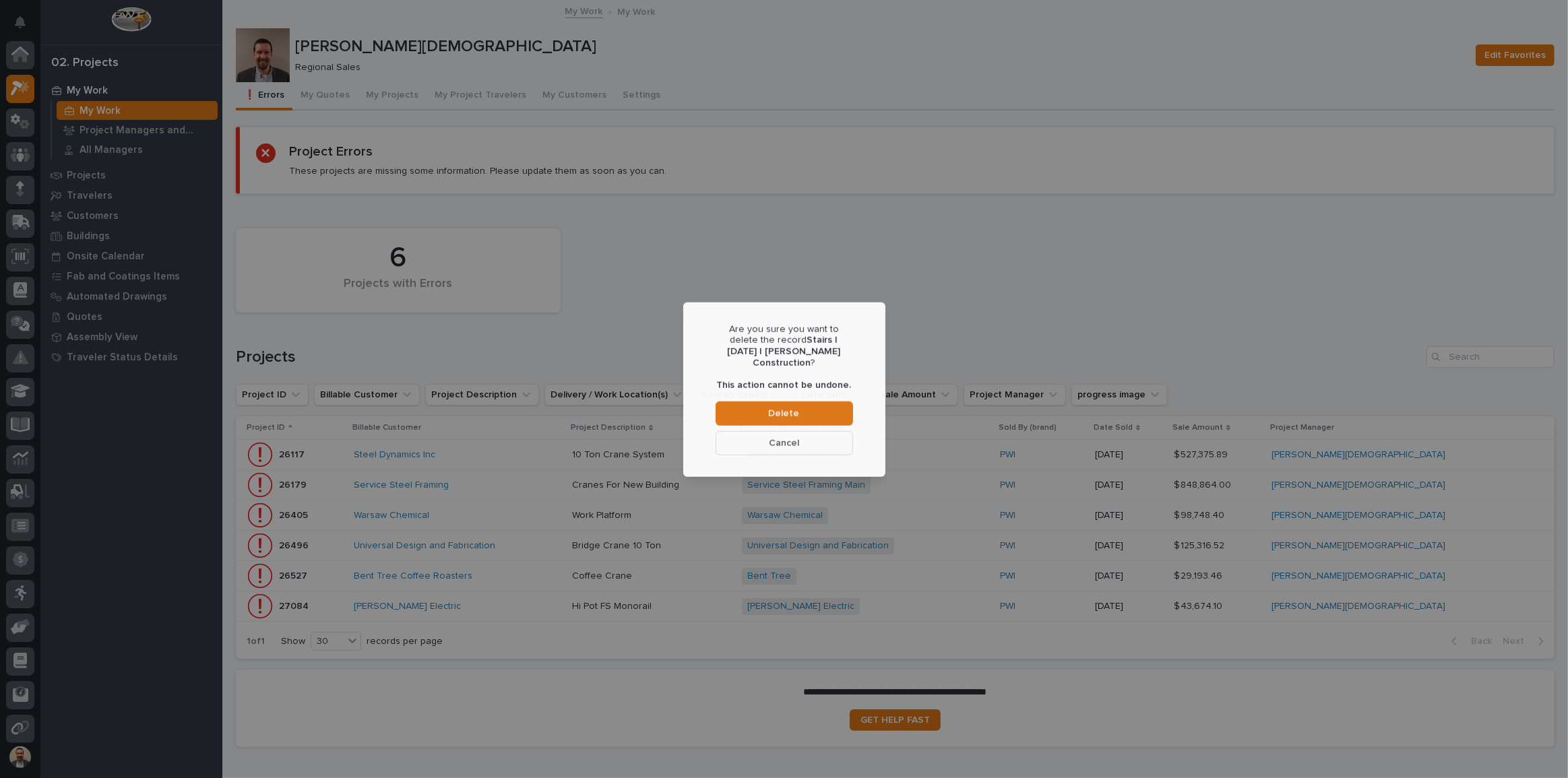
scroll to position [34, 0]
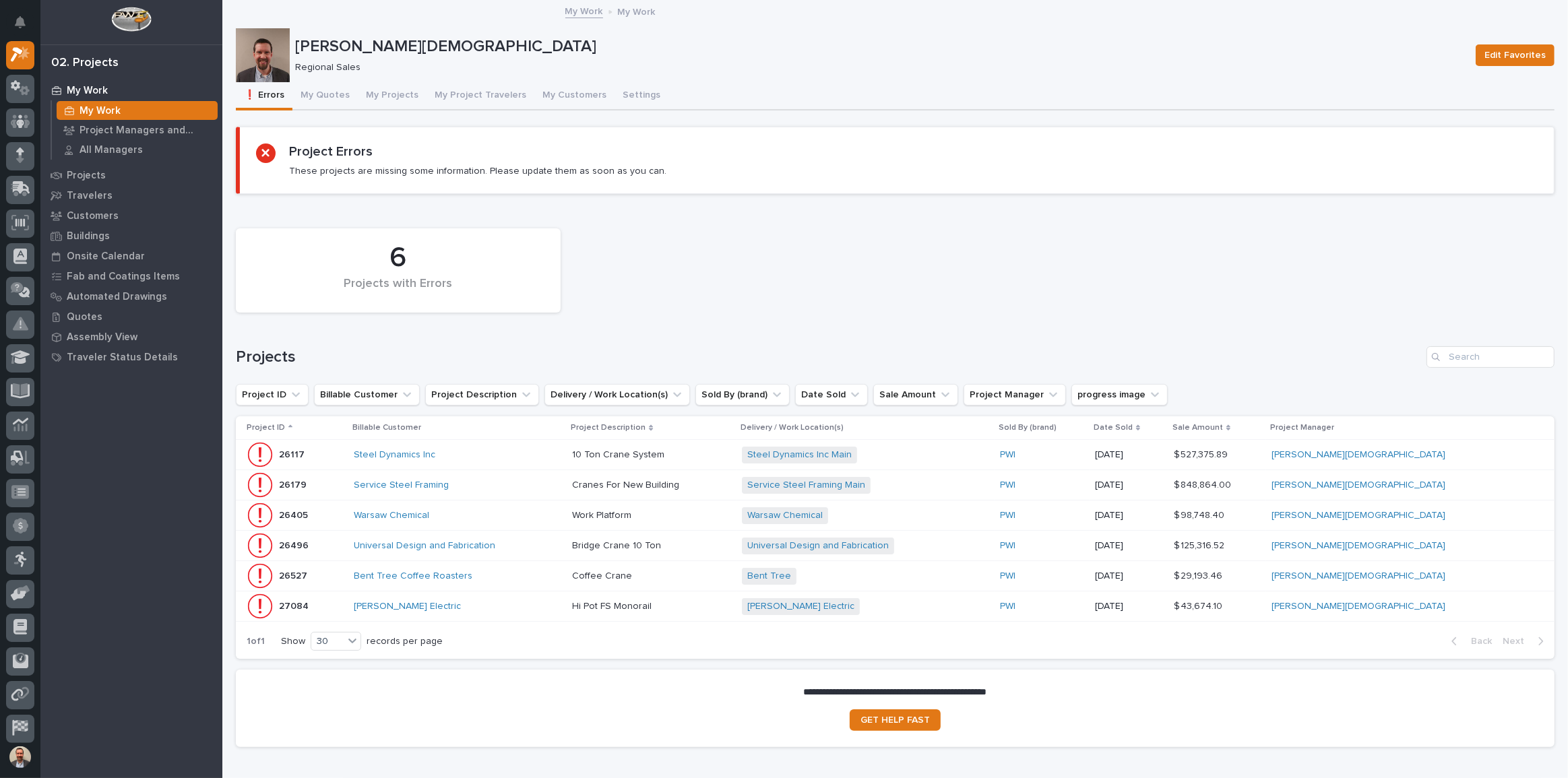
click at [107, 108] on p "My Work" at bounding box center [100, 111] width 41 height 12
click at [341, 98] on button "My Quotes" at bounding box center [324, 96] width 66 height 28
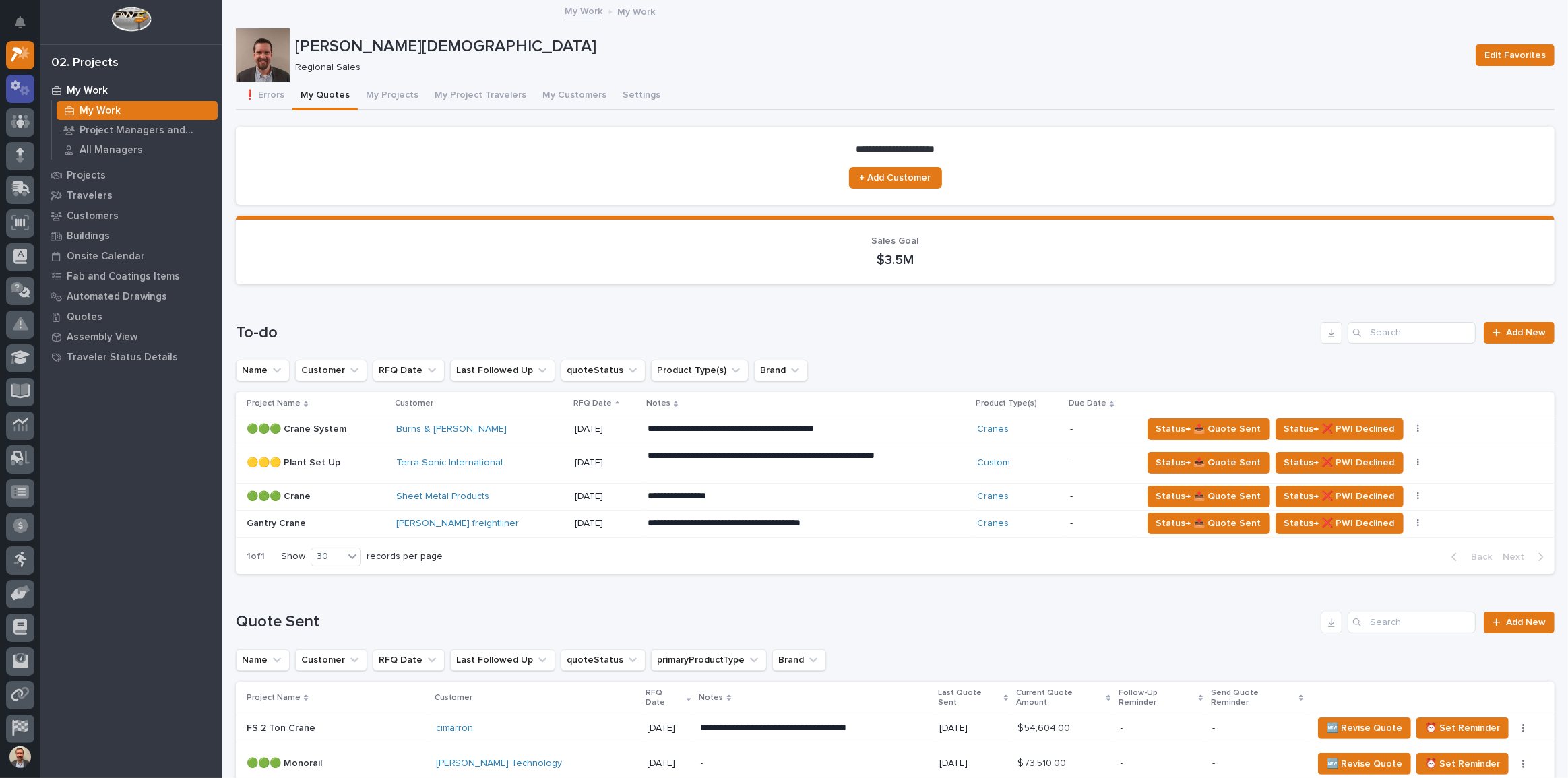
click at [25, 92] on icon at bounding box center [24, 91] width 10 height 10
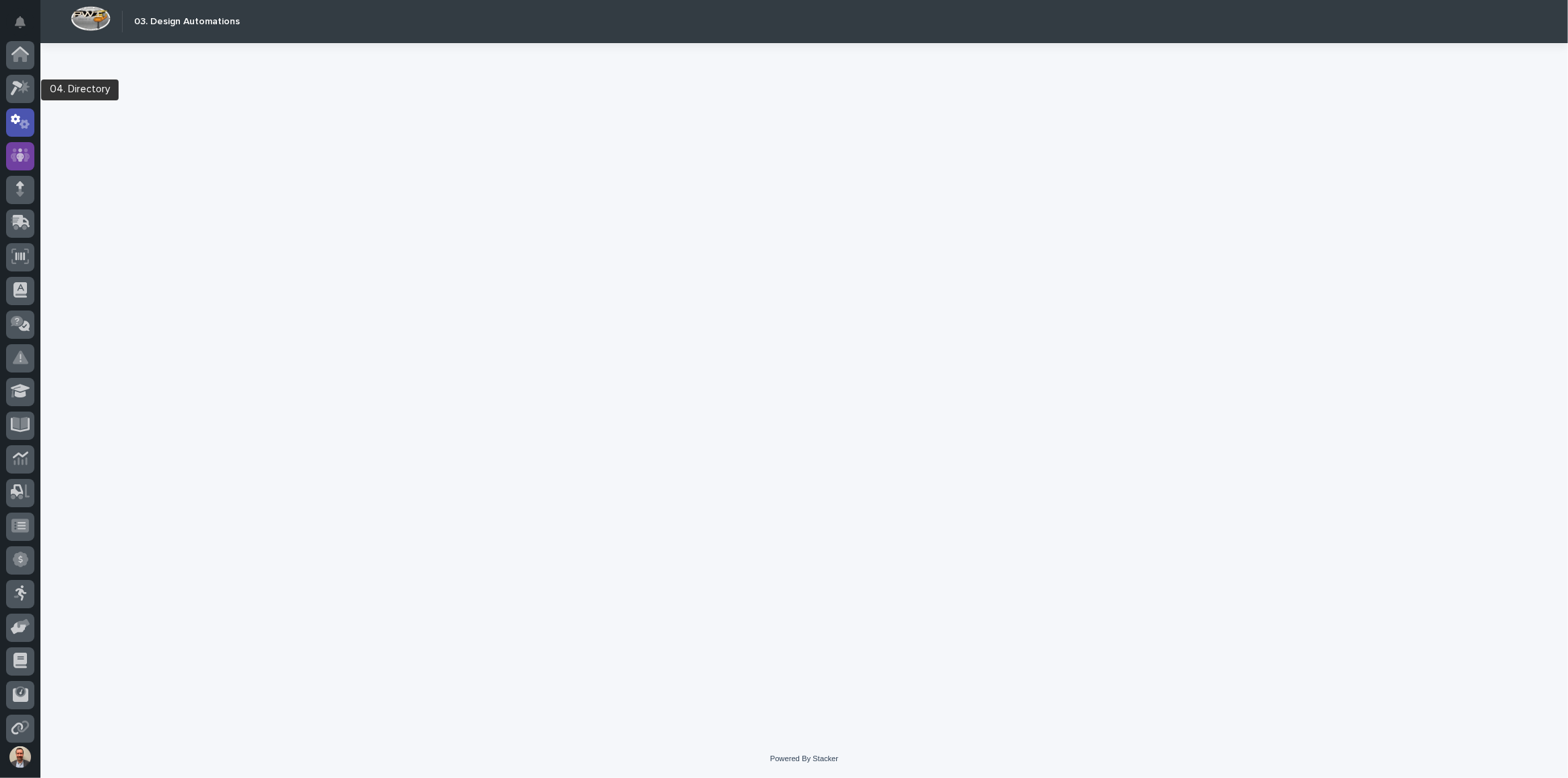
scroll to position [67, 0]
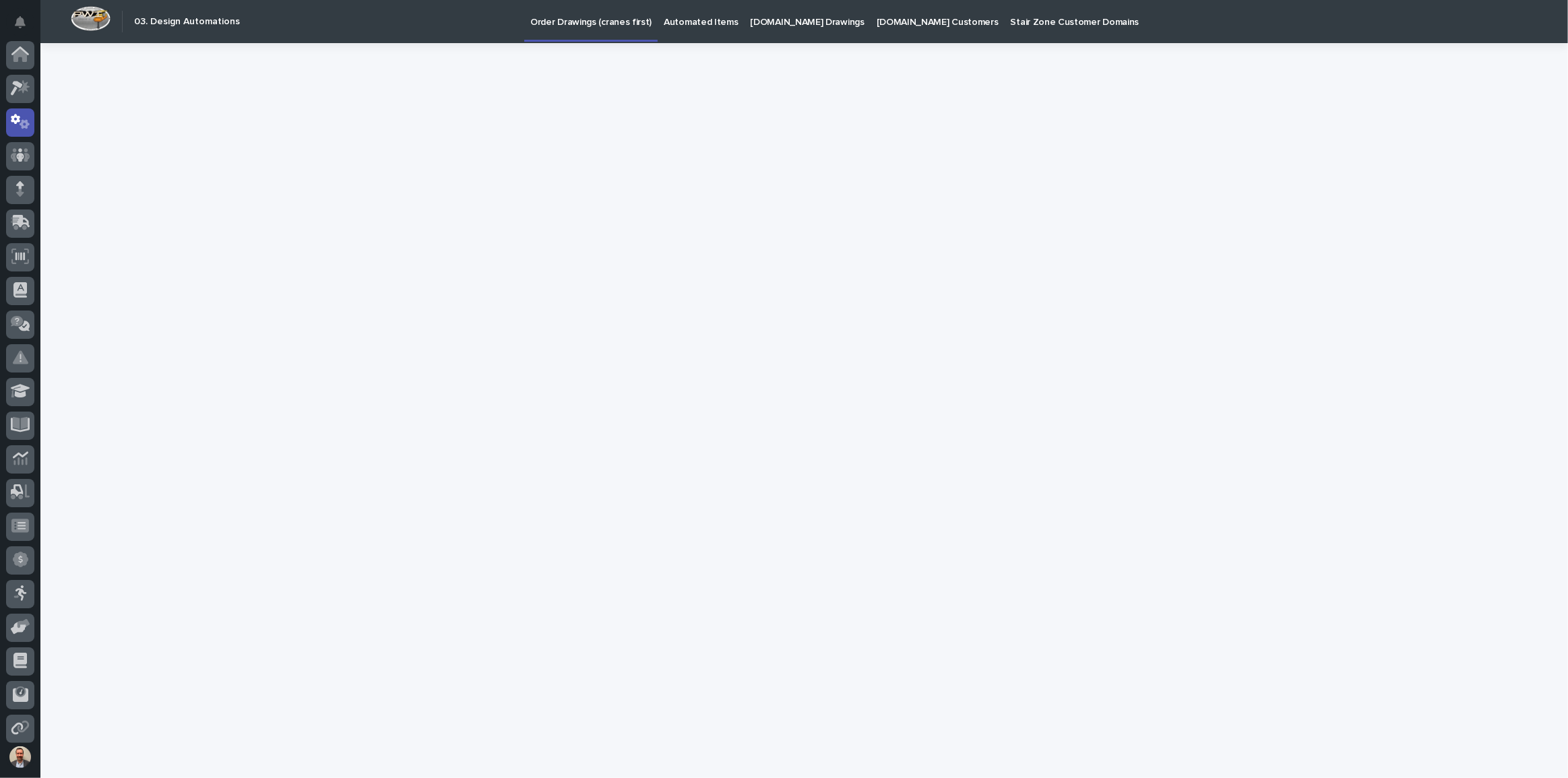
scroll to position [67, 0]
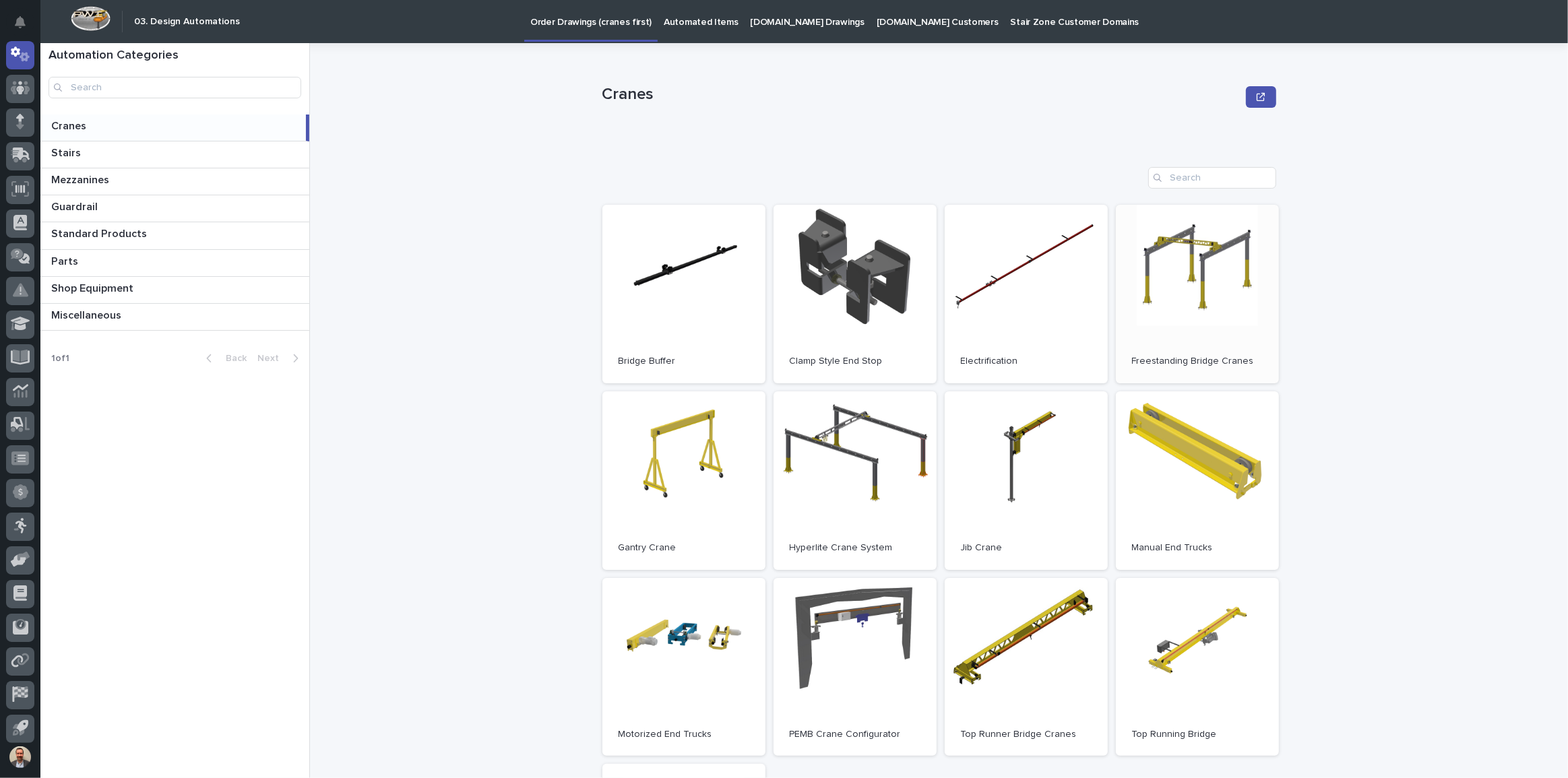
click at [1221, 302] on link "Open" at bounding box center [1197, 294] width 163 height 179
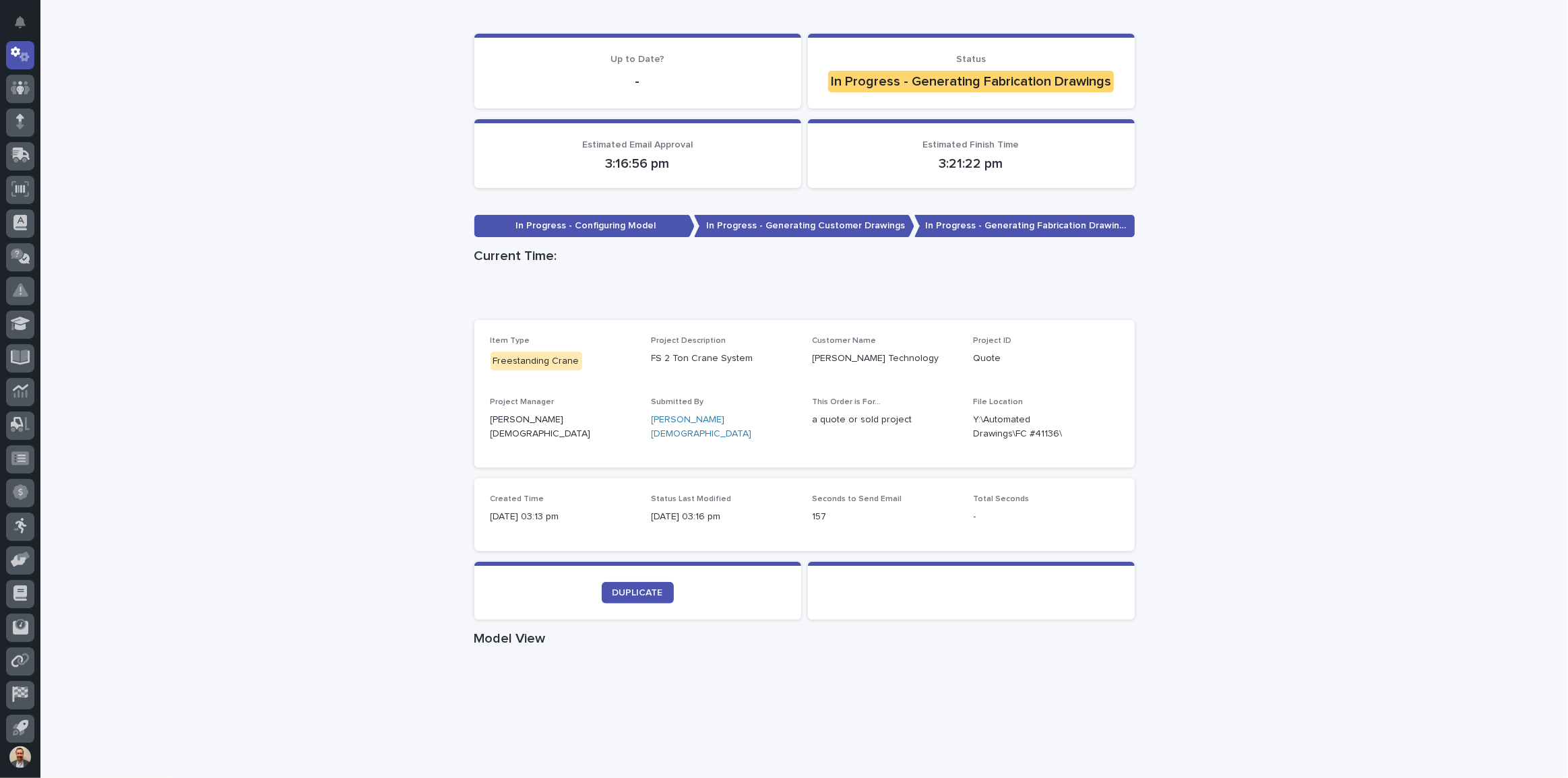
scroll to position [184, 0]
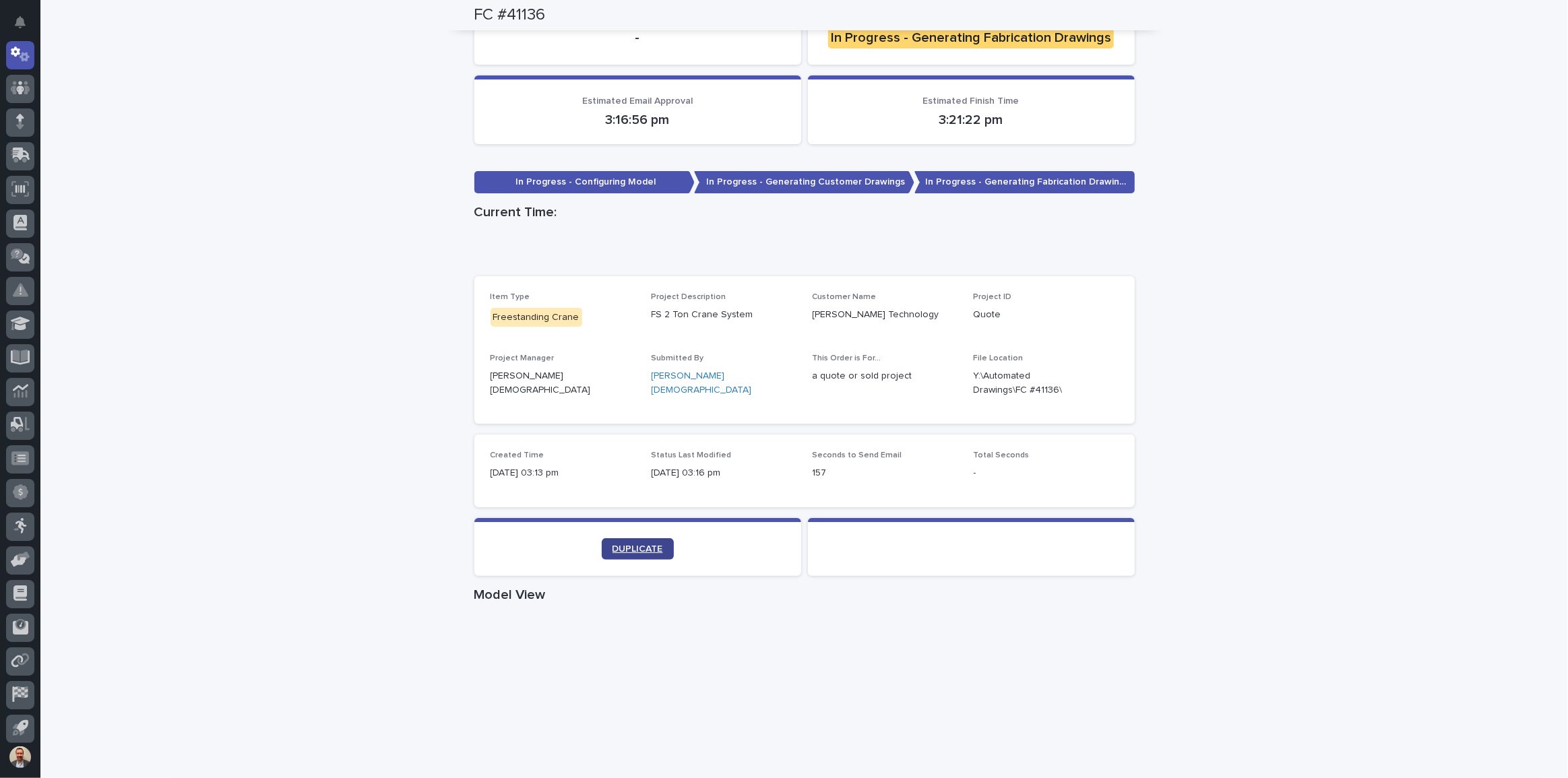
click at [635, 544] on span "DUPLICATE" at bounding box center [638, 549] width 50 height 10
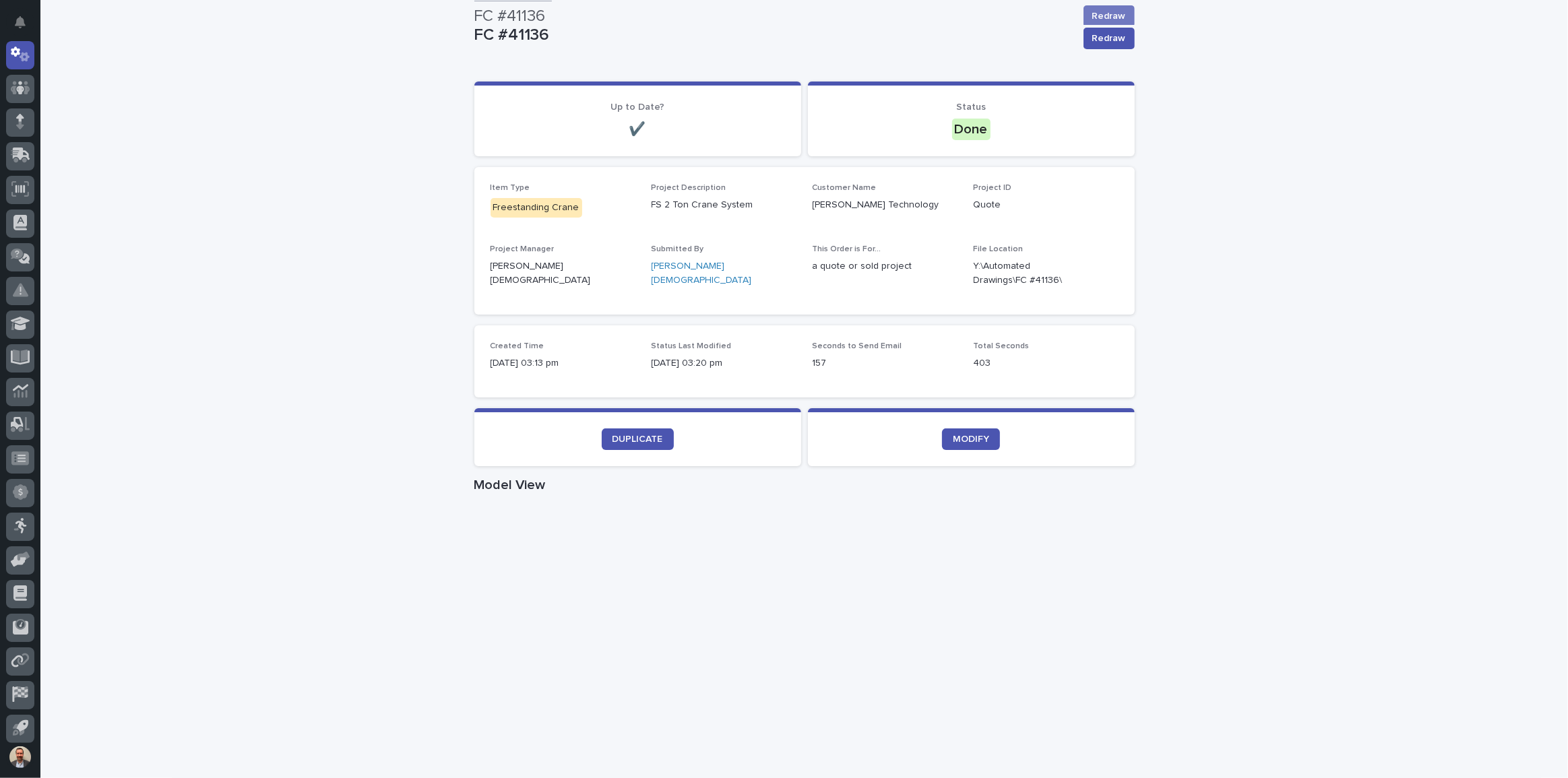
scroll to position [0, 0]
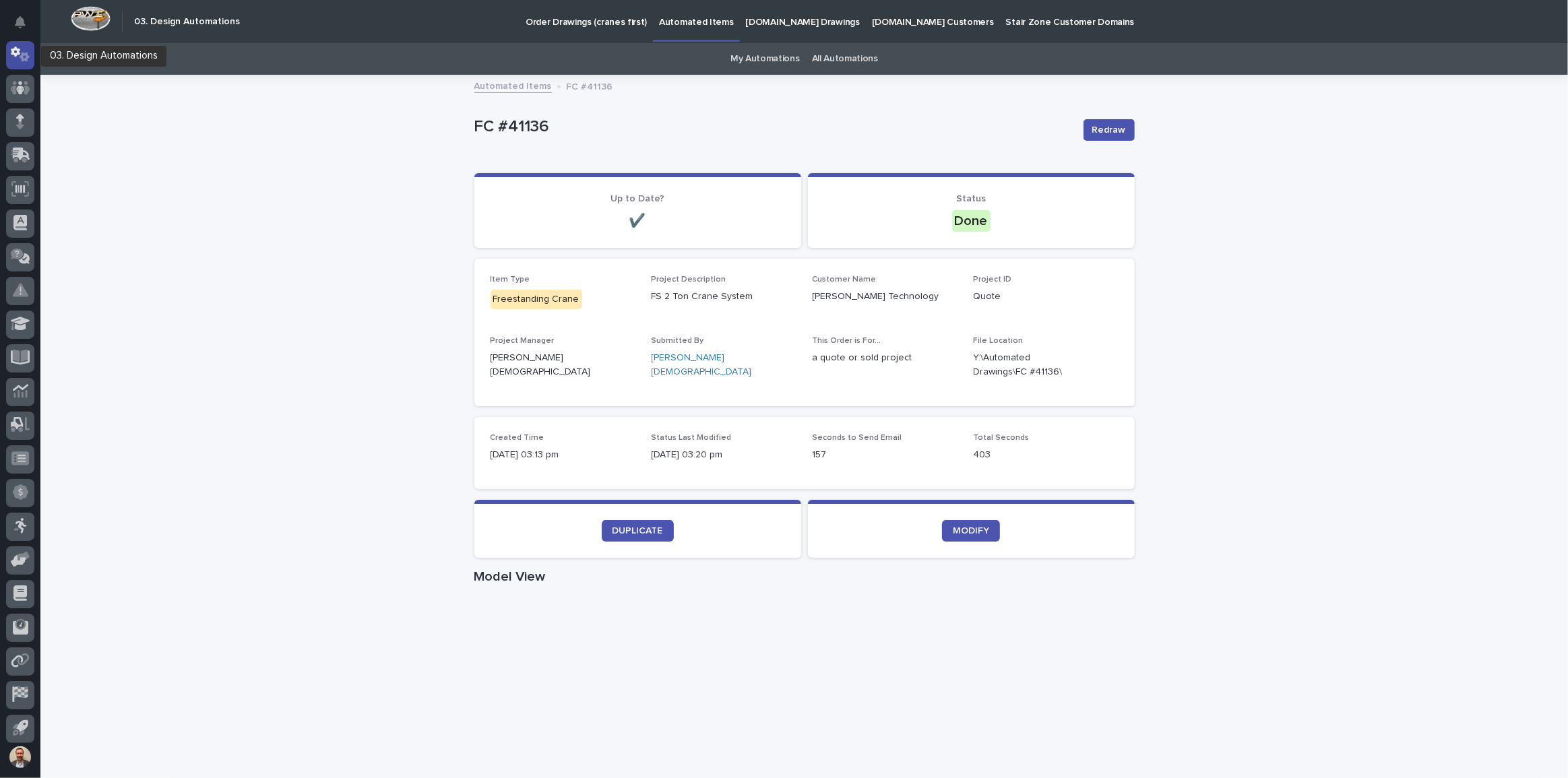
click at [17, 42] on div at bounding box center [19, 55] width 28 height 28
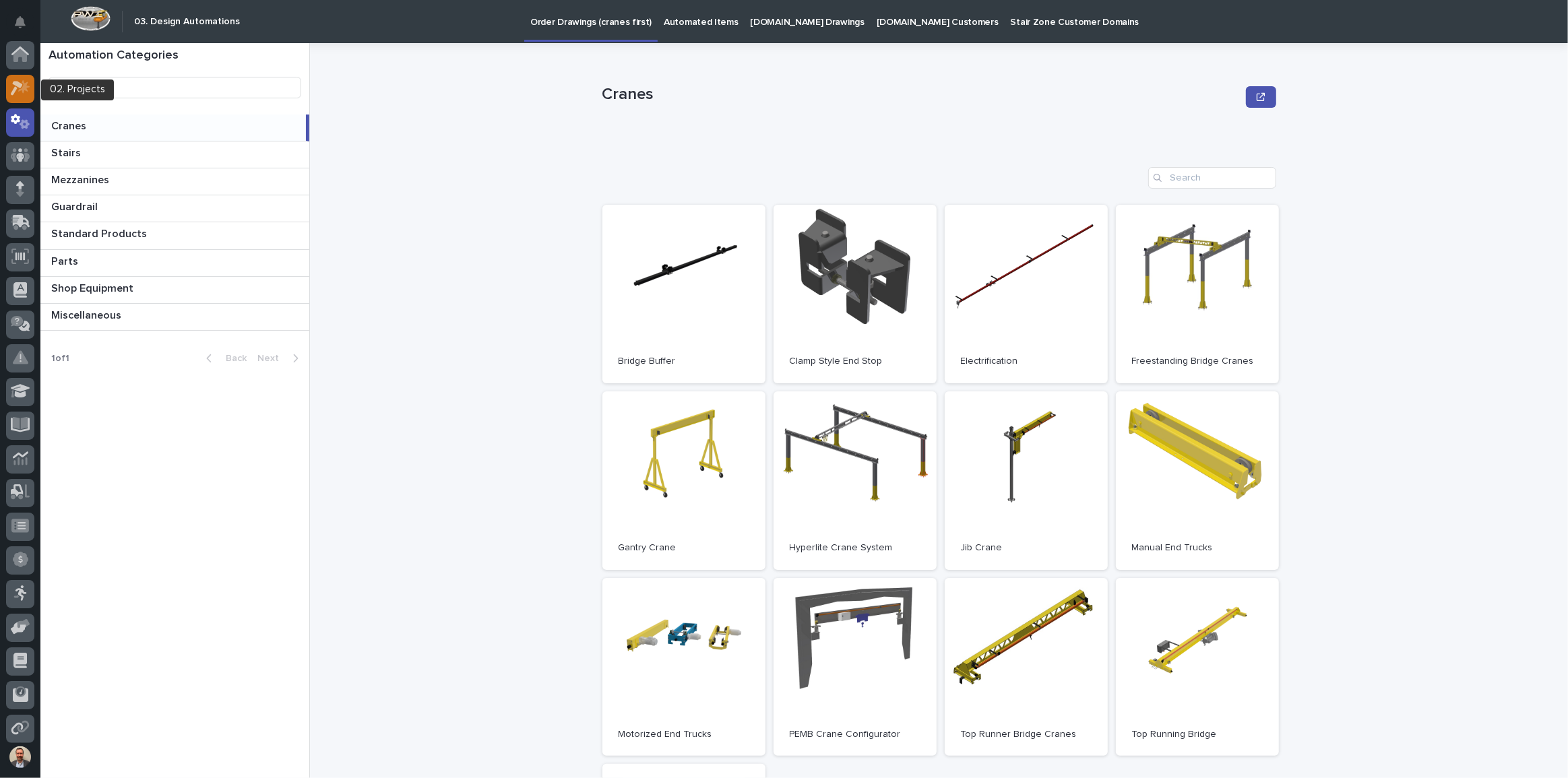
click at [16, 79] on div at bounding box center [19, 88] width 28 height 28
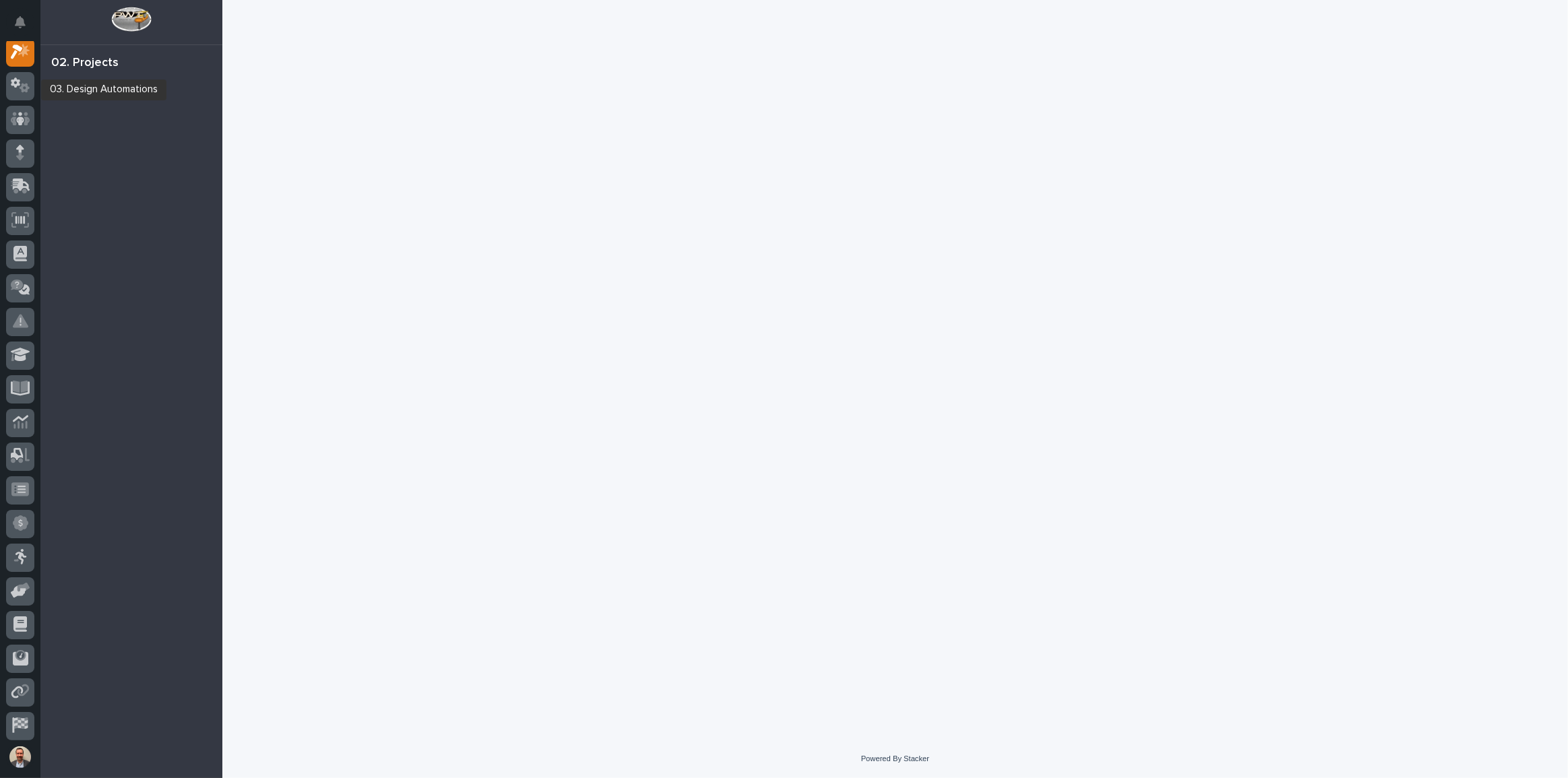
scroll to position [34, 0]
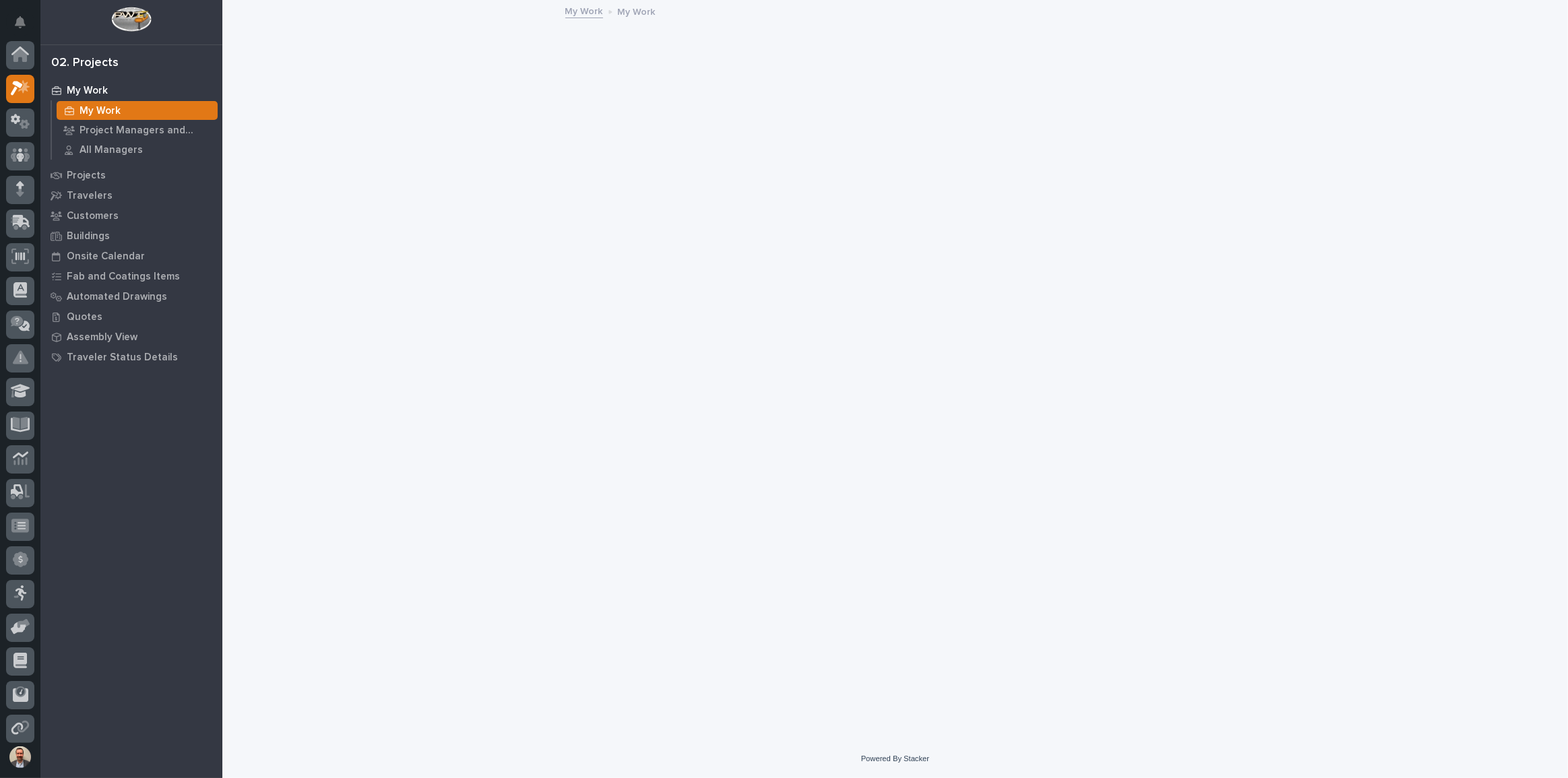
scroll to position [34, 0]
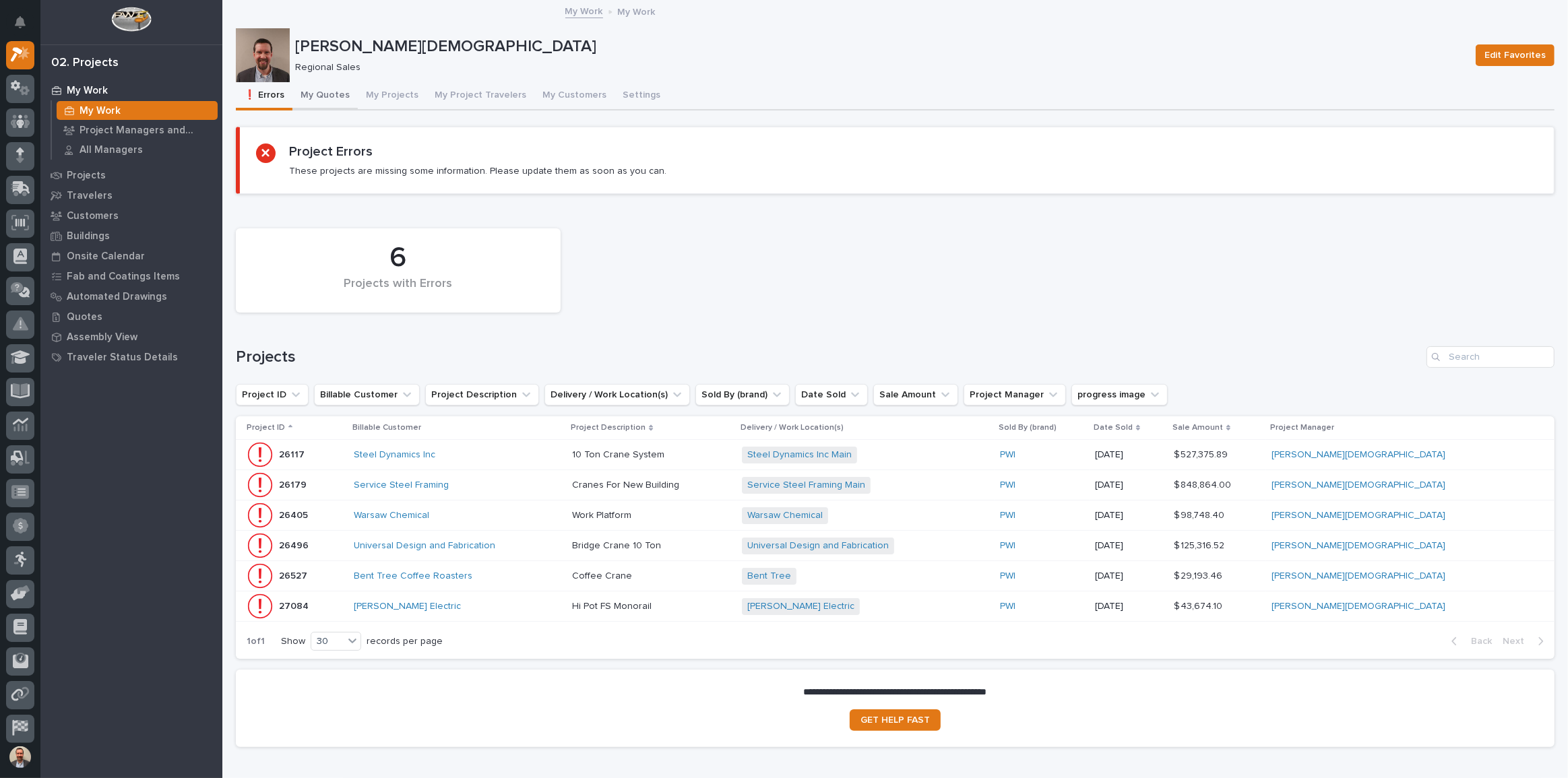
click at [328, 94] on button "My Quotes" at bounding box center [324, 96] width 66 height 28
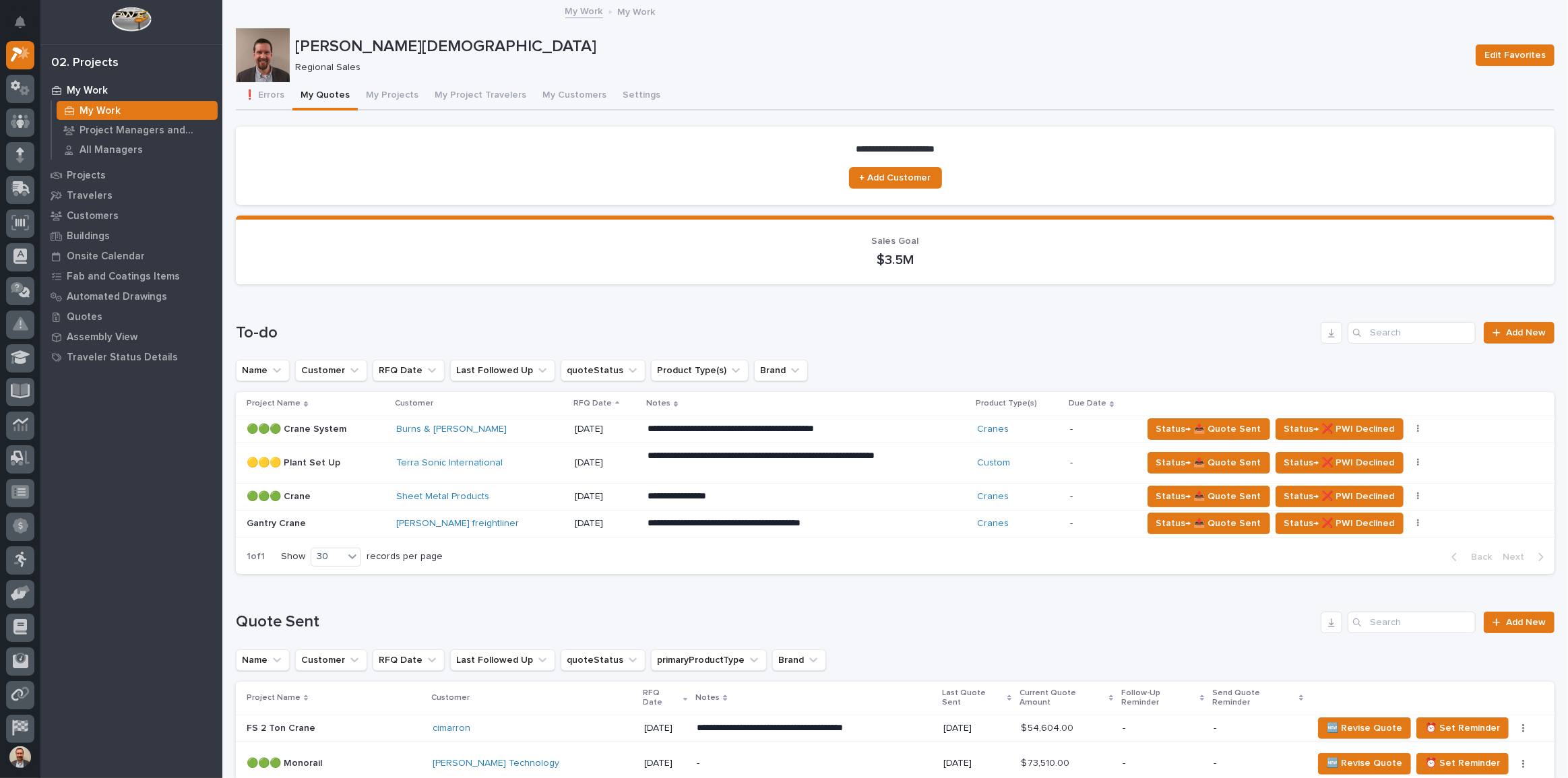
scroll to position [367, 0]
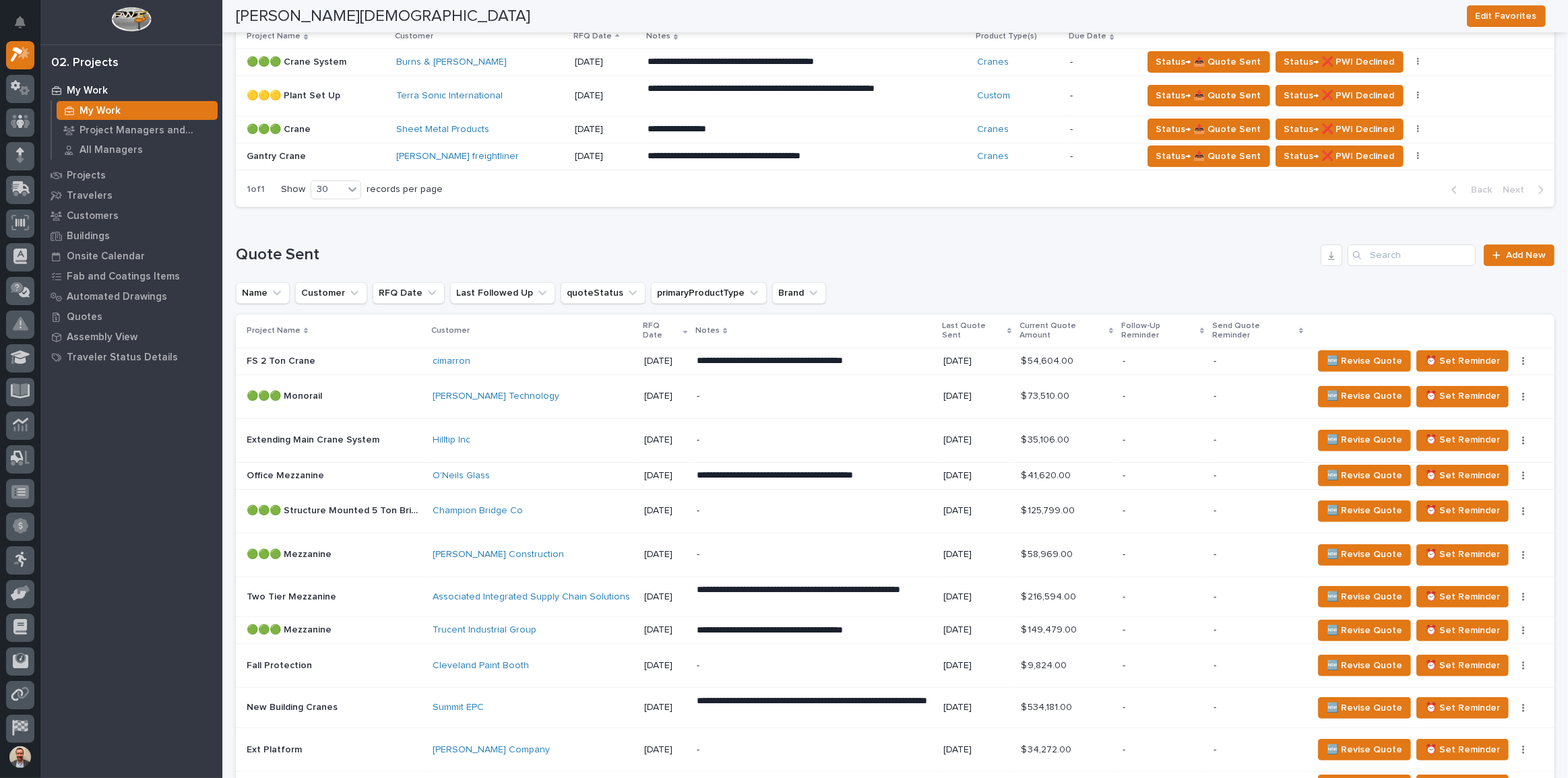
click at [956, 400] on td "[DATE]" at bounding box center [977, 396] width 78 height 44
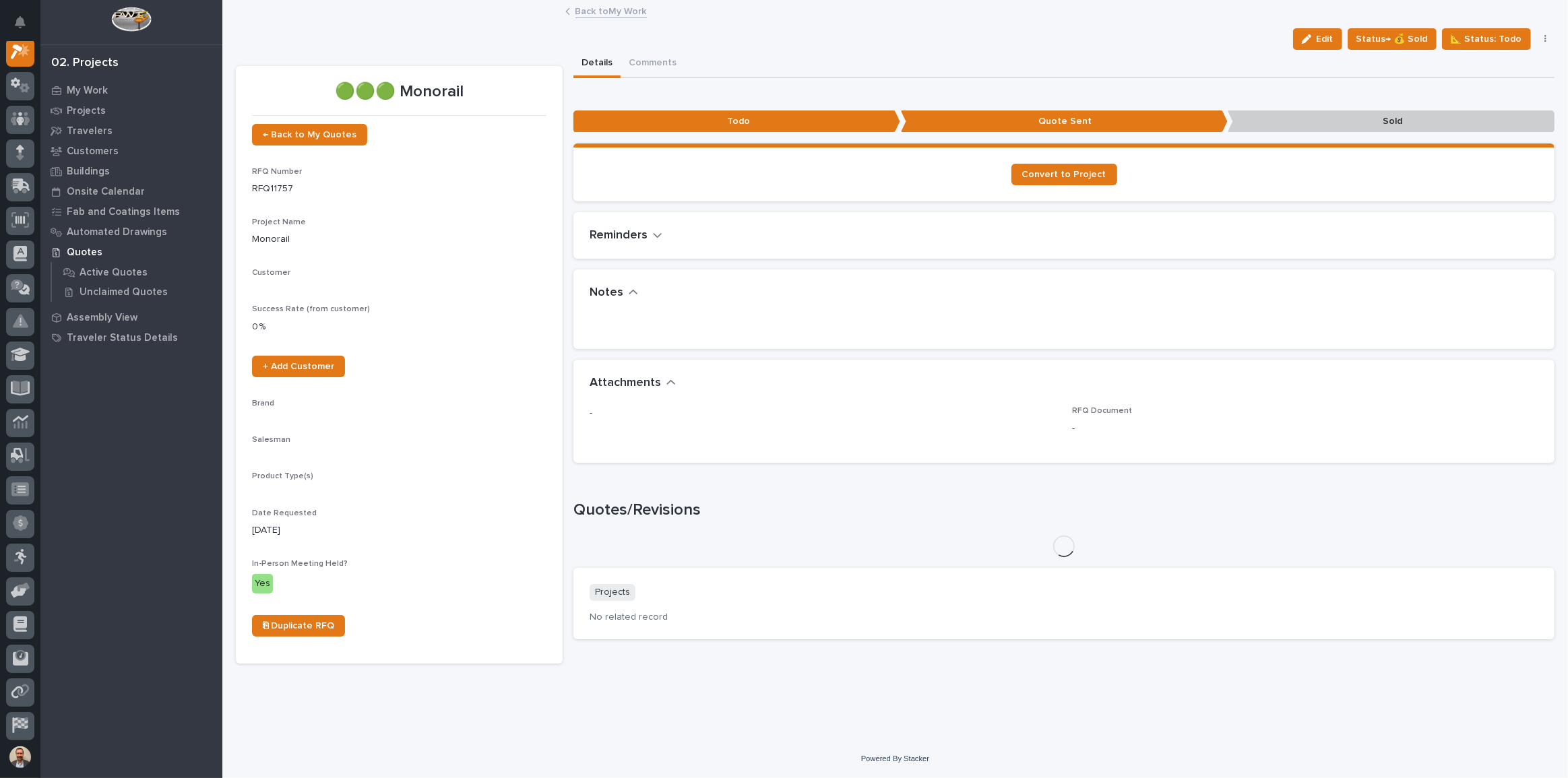
scroll to position [34, 0]
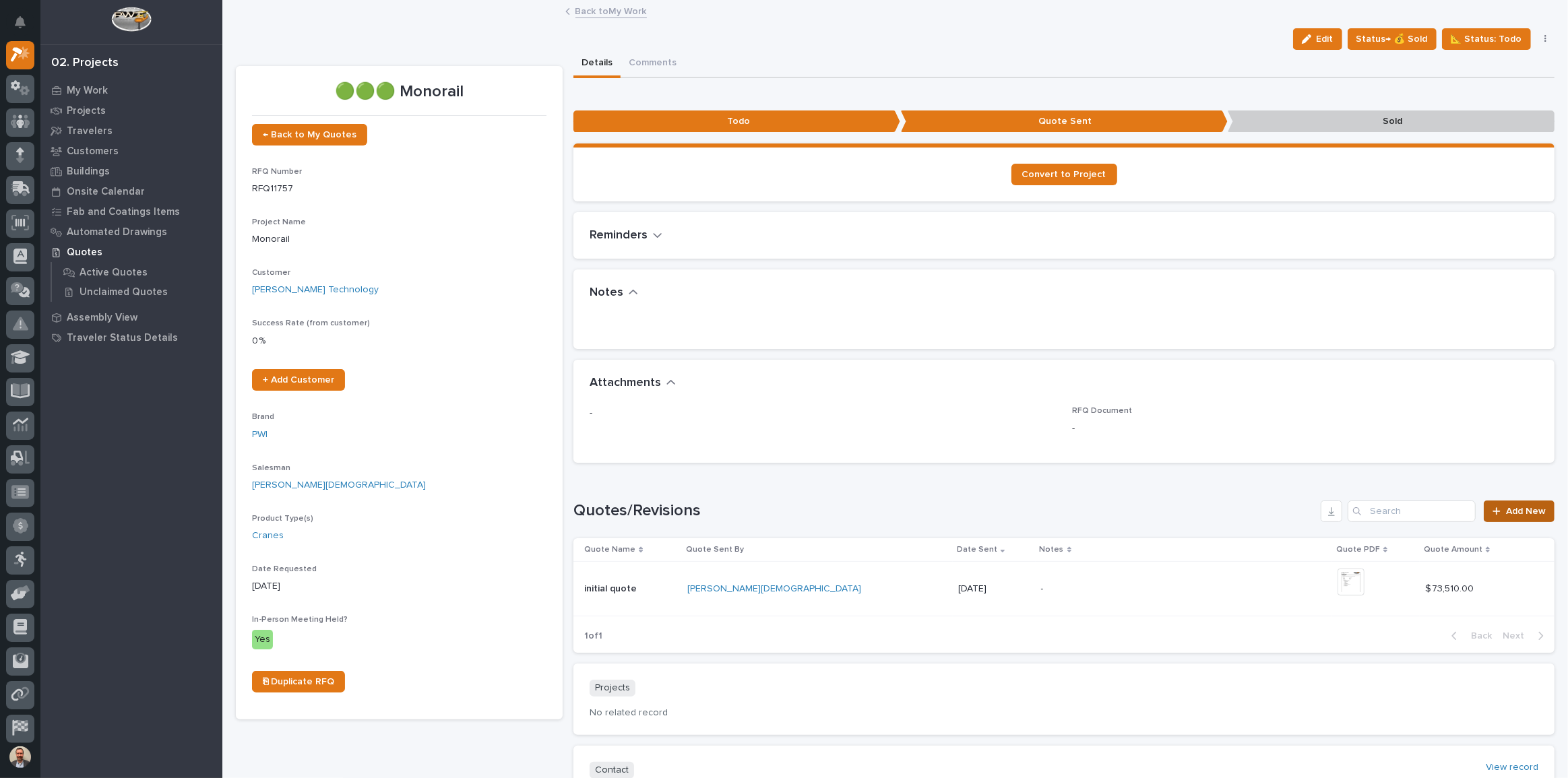
click at [1492, 514] on link "Add New" at bounding box center [1519, 511] width 70 height 22
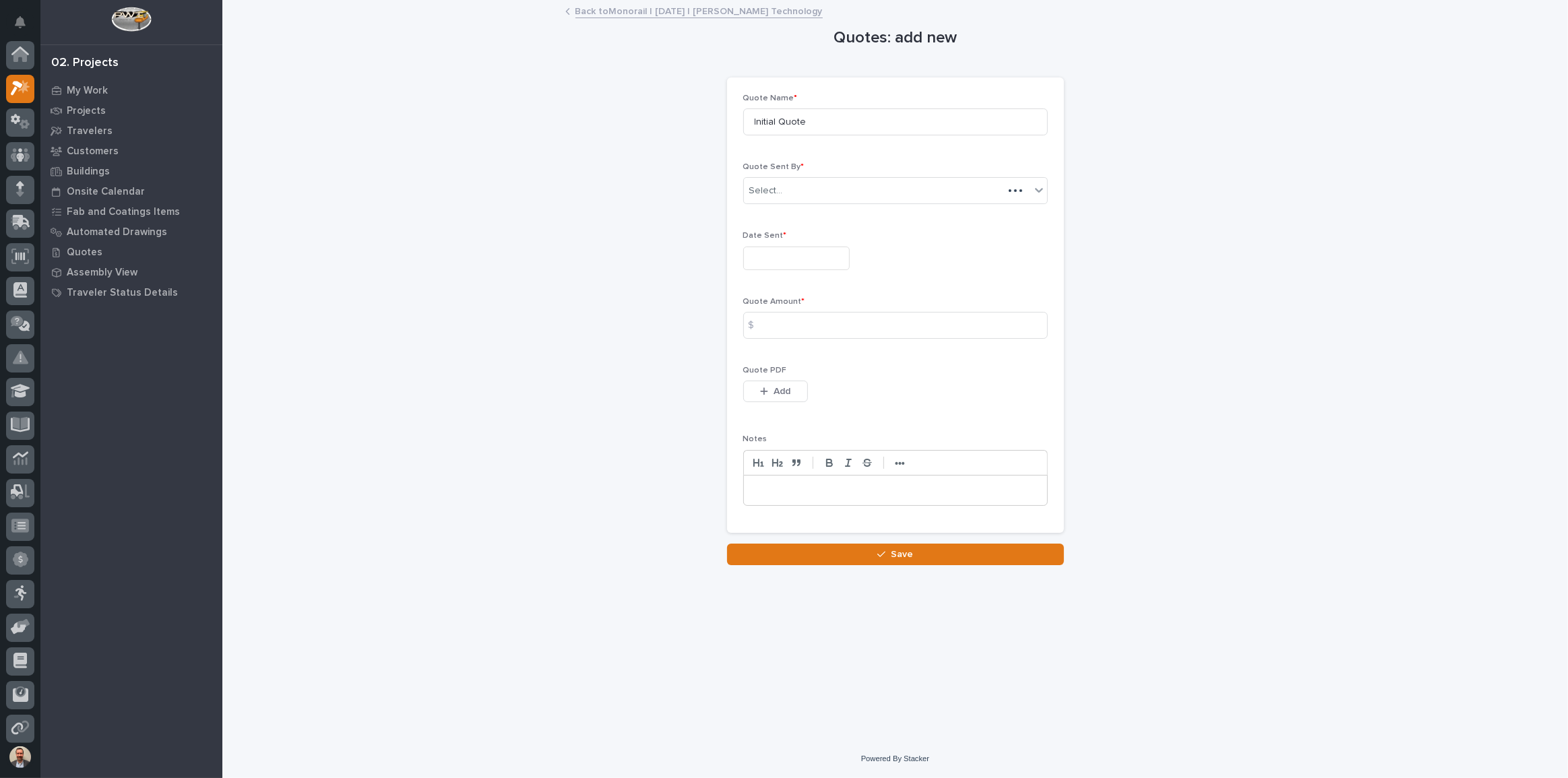
scroll to position [34, 0]
drag, startPoint x: 879, startPoint y: 123, endPoint x: 704, endPoint y: 115, distance: 175.2
click at [704, 115] on div "Quotes: add new Loading... Saving… Loading... Saving… Loading... Saving… Quote …" at bounding box center [896, 283] width 1319 height 564
type input "[PERSON_NAME] System"
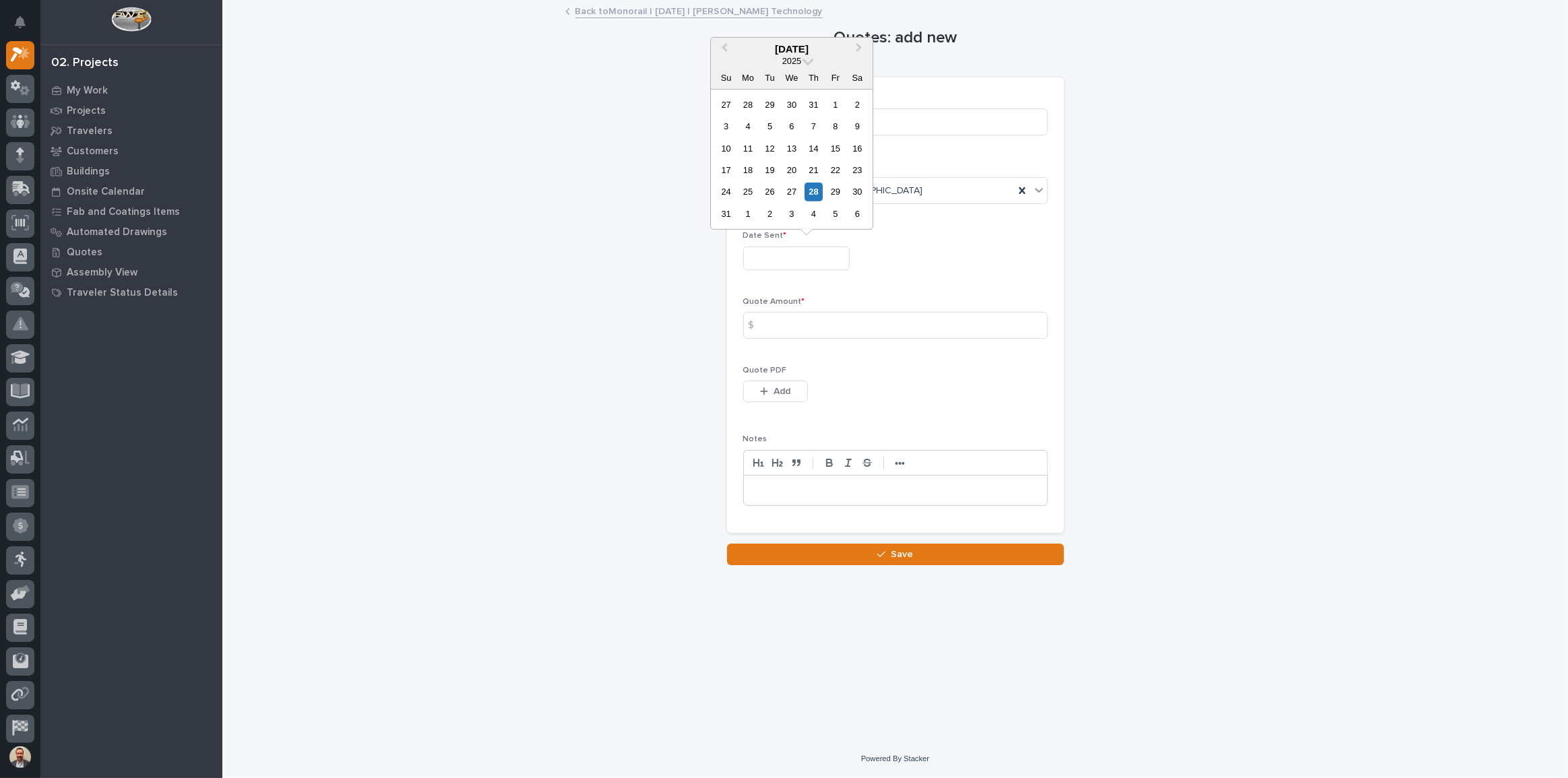
click at [800, 256] on input "text" at bounding box center [797, 258] width 107 height 23
click at [816, 191] on div "28" at bounding box center [813, 192] width 18 height 18
type input "**********"
click at [824, 327] on input at bounding box center [896, 325] width 304 height 27
click at [1012, 283] on div "**********" at bounding box center [896, 305] width 304 height 423
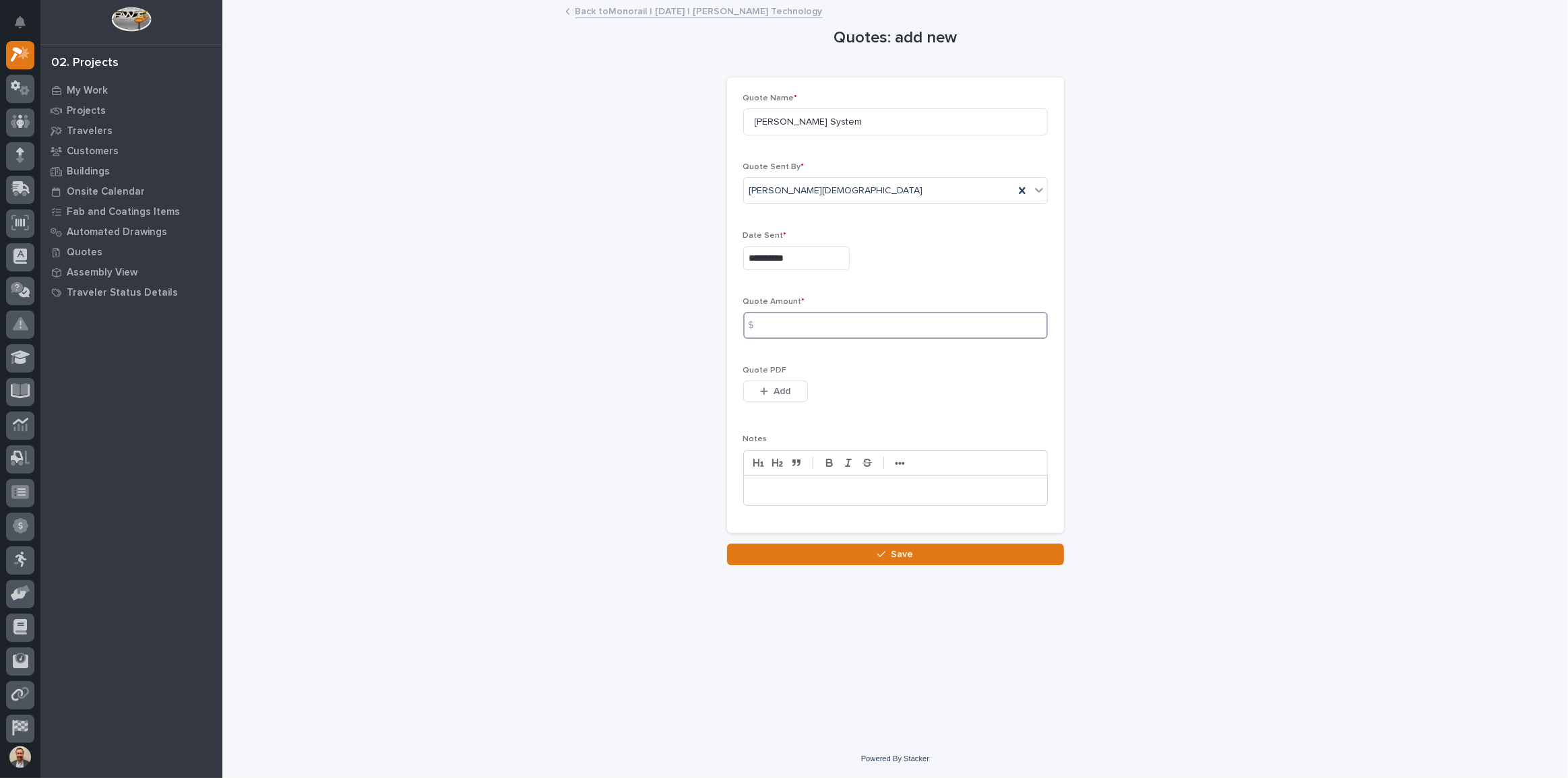
click at [975, 322] on input at bounding box center [896, 325] width 304 height 27
type input "60081"
click at [769, 390] on div "button" at bounding box center [767, 391] width 14 height 10
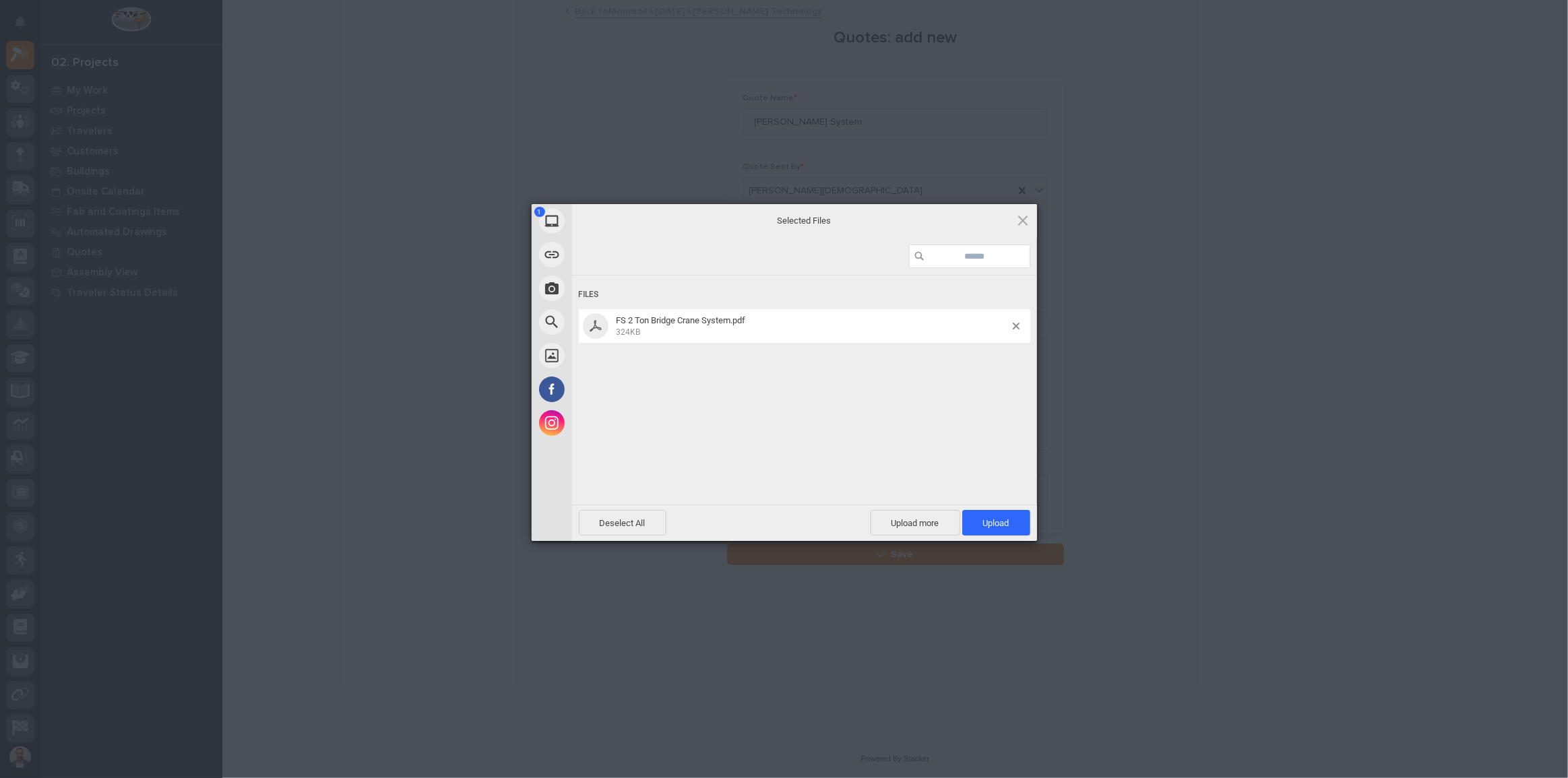
click at [1004, 510] on span "Upload 1" at bounding box center [996, 523] width 68 height 26
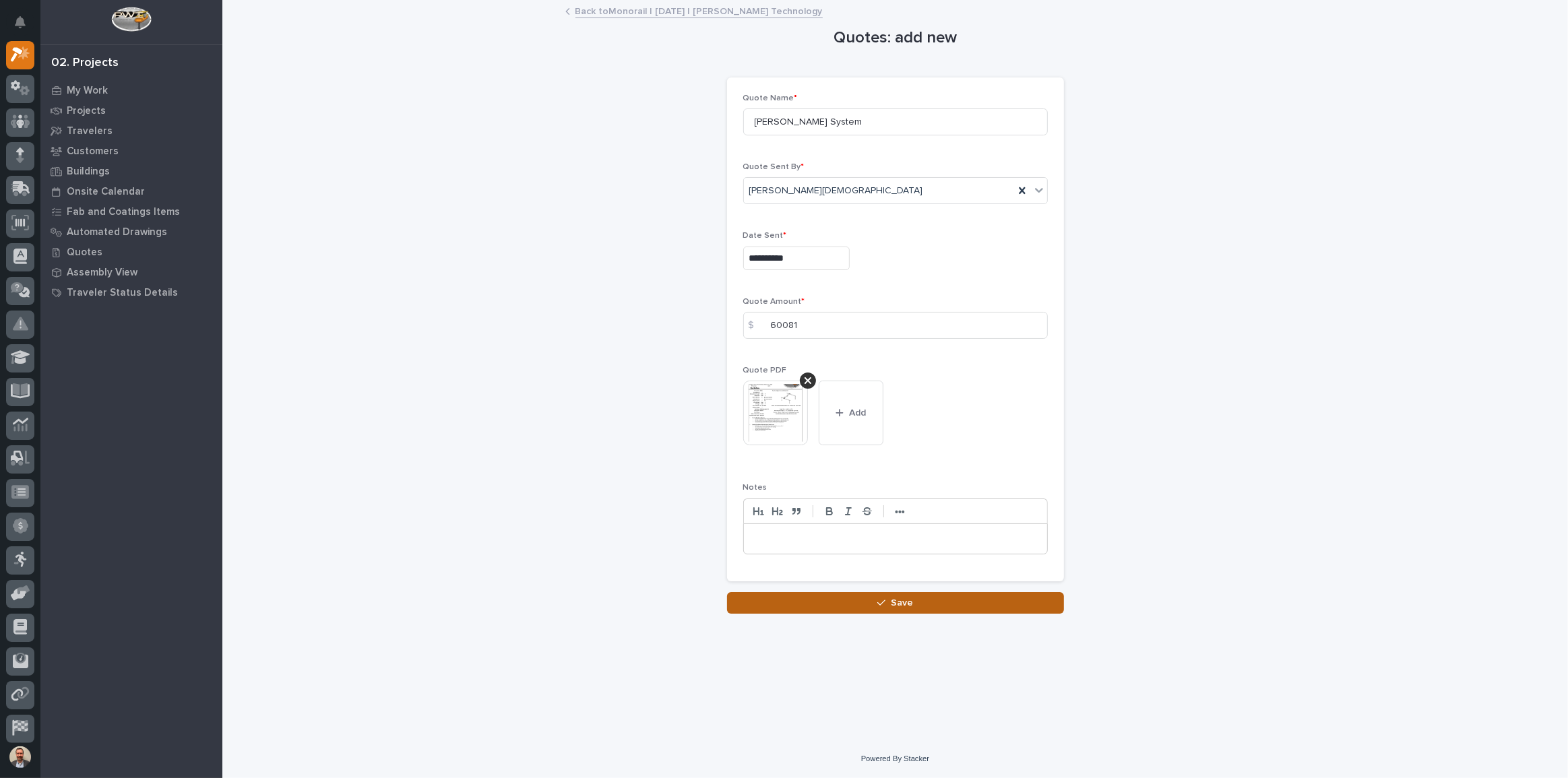
click at [905, 605] on span "Save" at bounding box center [901, 603] width 22 height 12
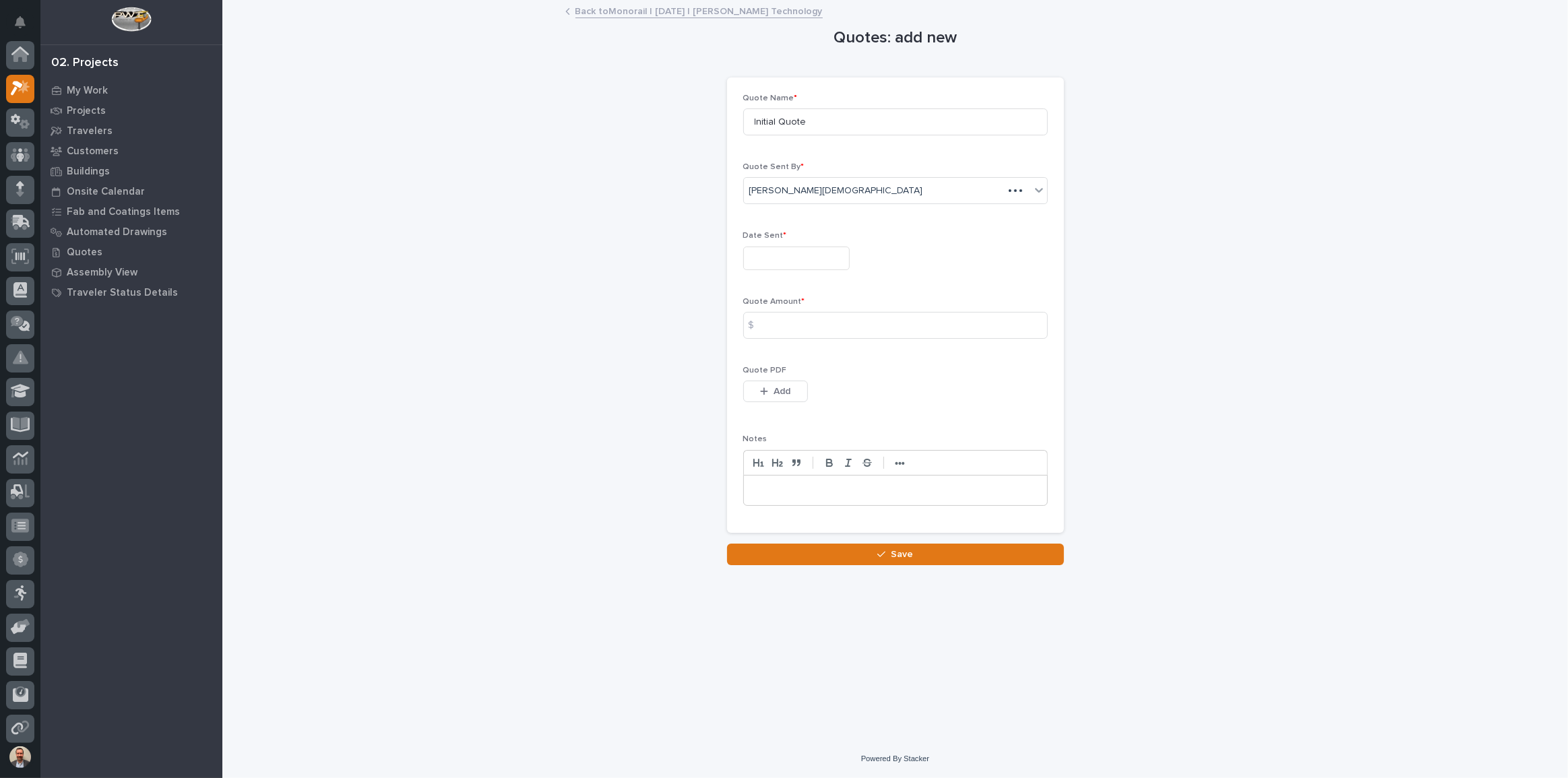
scroll to position [36, 0]
click at [87, 85] on p "My Work" at bounding box center [87, 91] width 41 height 12
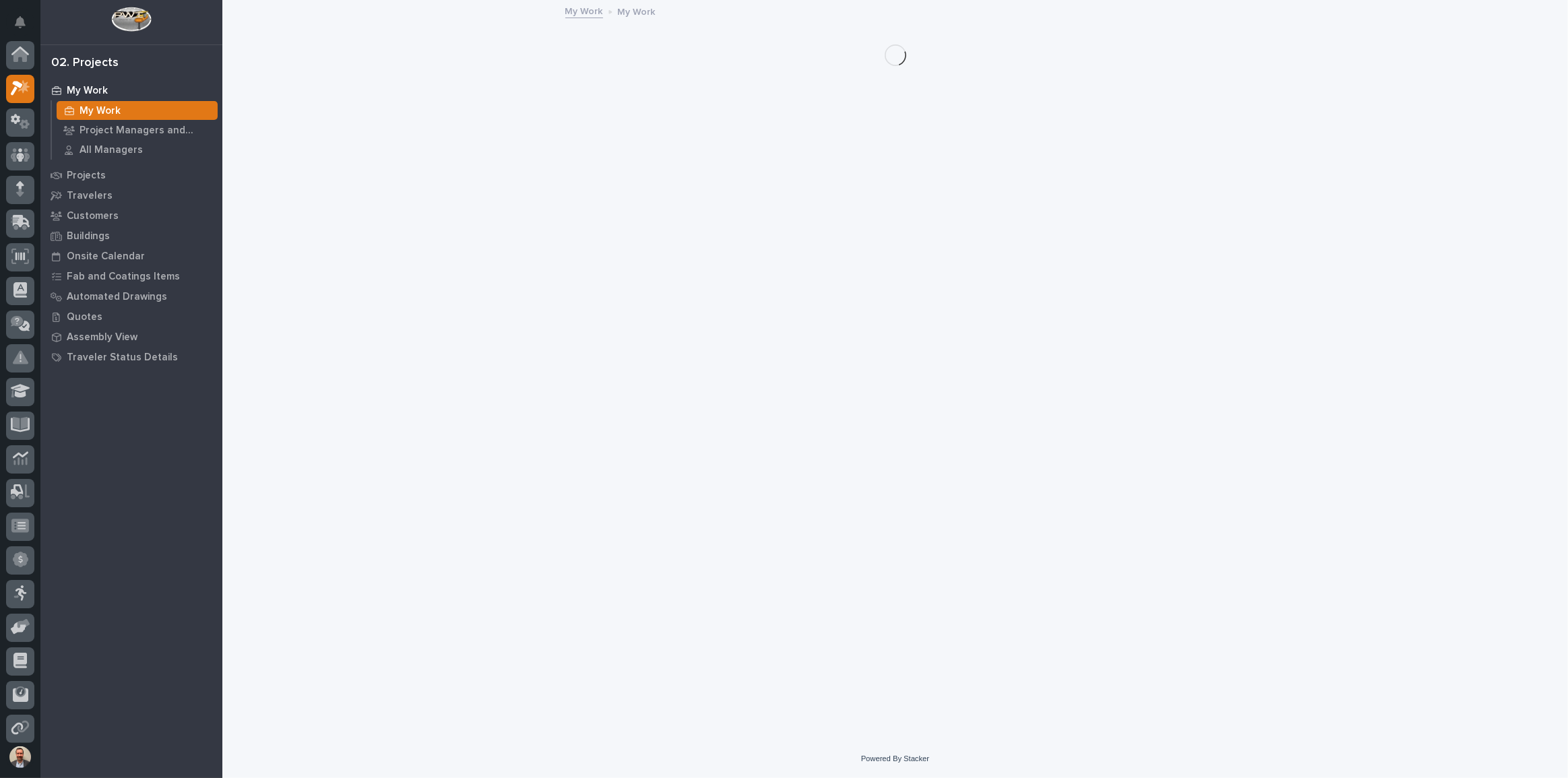
scroll to position [34, 0]
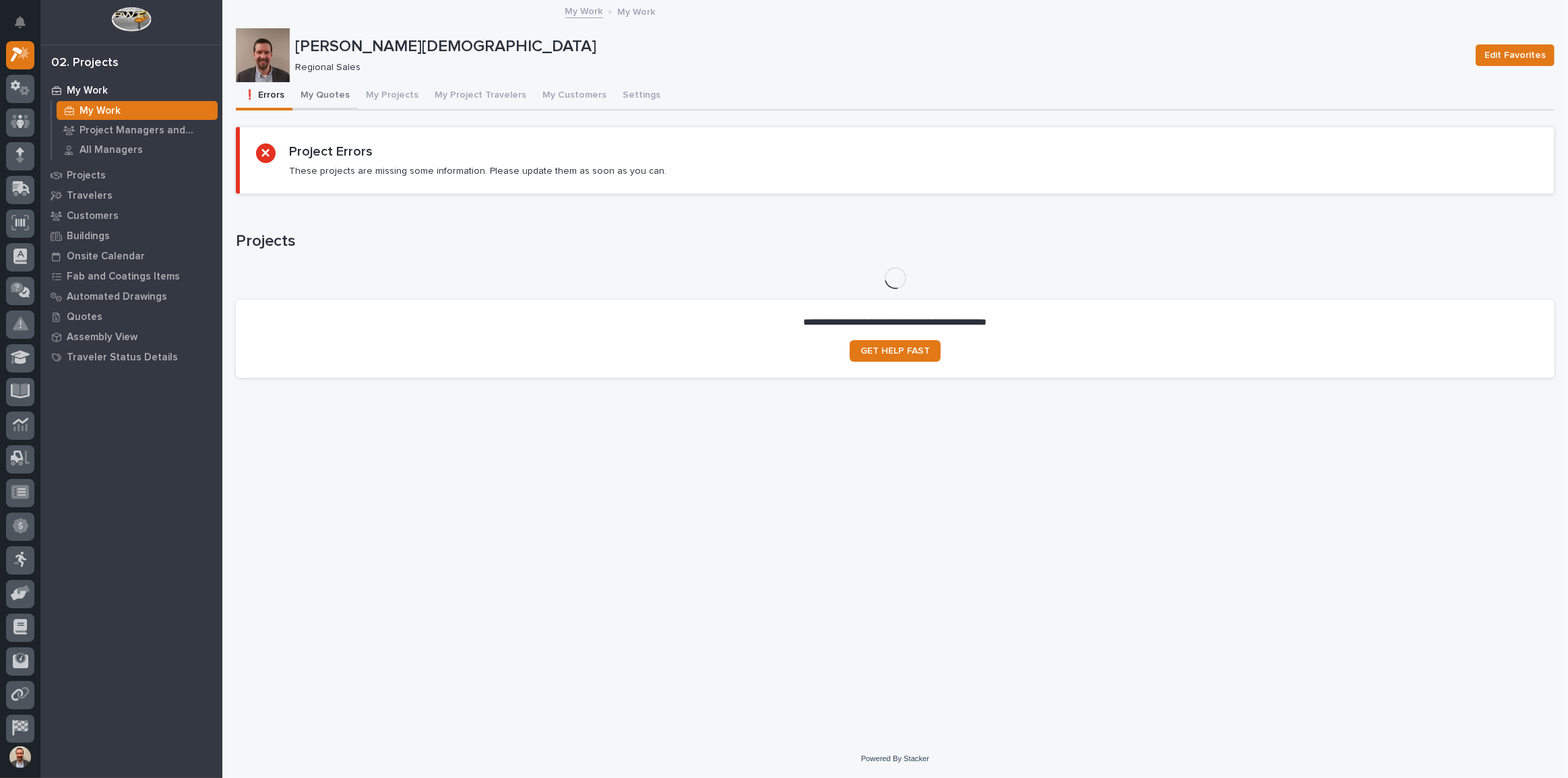
click at [317, 102] on button "My Quotes" at bounding box center [324, 96] width 66 height 28
